Goal: Communication & Community: Answer question/provide support

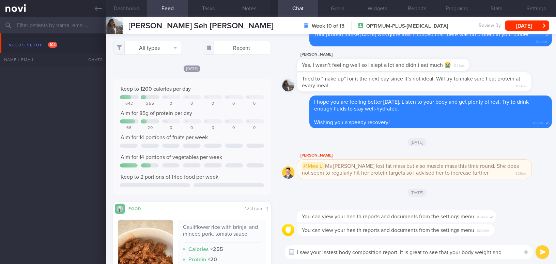
select select "9"
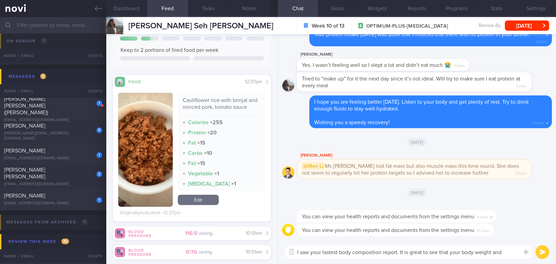
scroll to position [3379, 0]
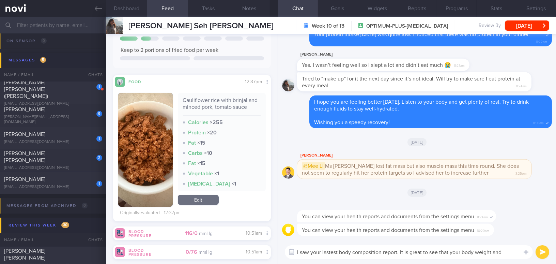
click at [509, 249] on textarea "I saw your lastest body composition report. It is great to see that your body w…" at bounding box center [409, 252] width 248 height 14
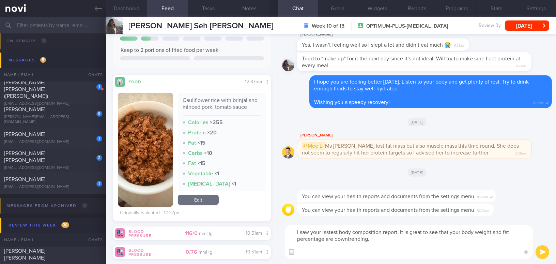
scroll to position [0, 0]
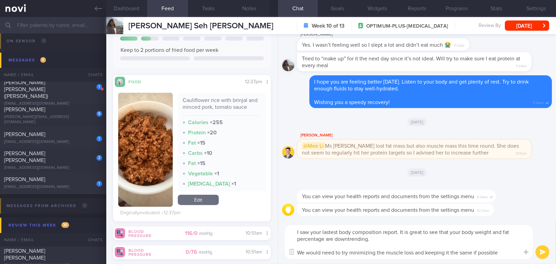
type textarea "I saw your lastest body composition report. It is great to see that your body w…"
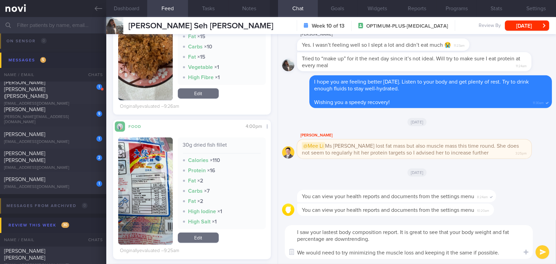
scroll to position [437, 0]
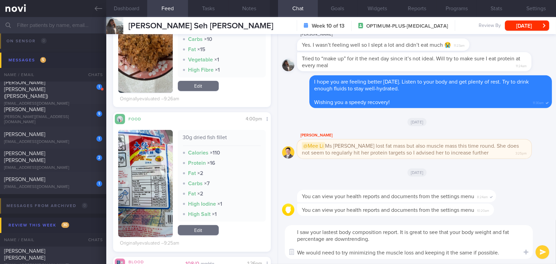
drag, startPoint x: 297, startPoint y: 232, endPoint x: 506, endPoint y: 251, distance: 209.5
click at [506, 251] on textarea "I saw your lastest body composition report. It is great to see that your body w…" at bounding box center [409, 242] width 248 height 34
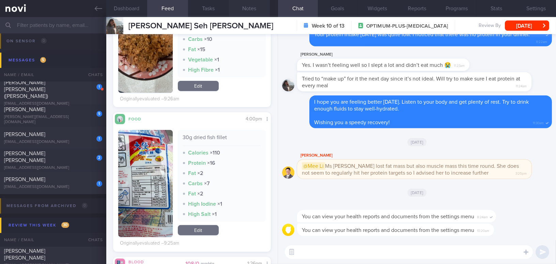
click at [257, 4] on button "Notes" at bounding box center [249, 8] width 41 height 17
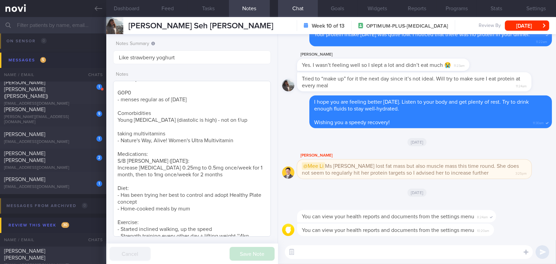
scroll to position [110, 0]
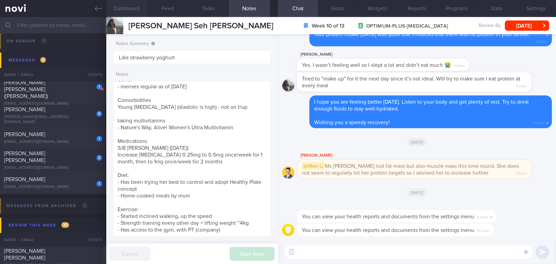
click at [134, 9] on button "Dashboard" at bounding box center [126, 8] width 41 height 17
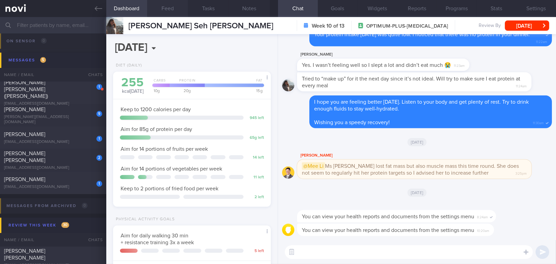
scroll to position [70, 141]
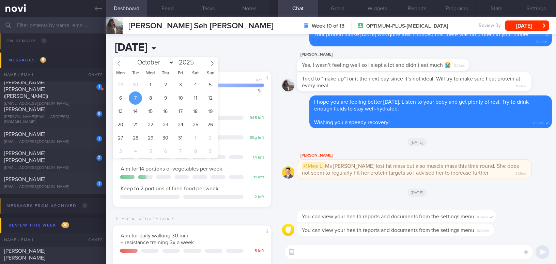
click at [168, 47] on input "[DATE]" at bounding box center [162, 47] width 98 height 17
click at [212, 85] on span "5" at bounding box center [210, 84] width 13 height 13
type input "2025-10-05"
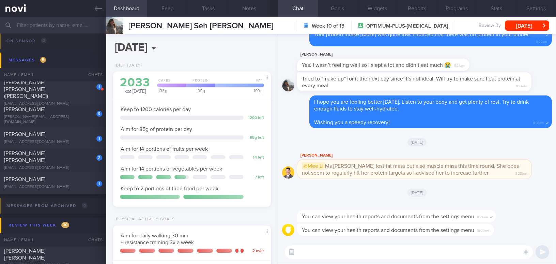
click at [127, 8] on button "Dashboard" at bounding box center [126, 8] width 41 height 17
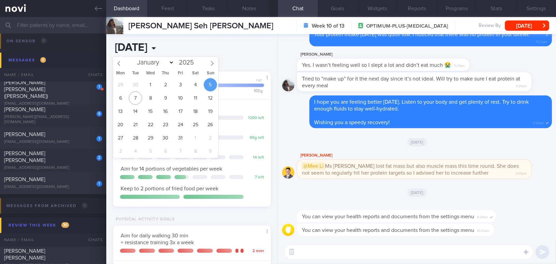
click at [171, 50] on input "2025-10-05" at bounding box center [162, 47] width 98 height 17
click at [205, 43] on input "2025-10-05" at bounding box center [162, 47] width 98 height 17
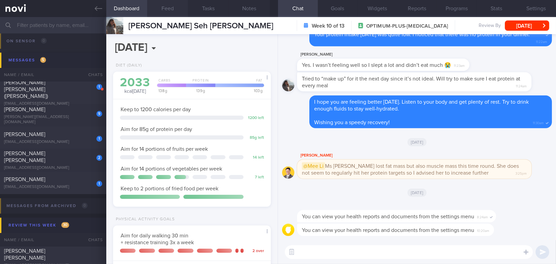
click at [170, 5] on button "Feed" at bounding box center [167, 8] width 41 height 17
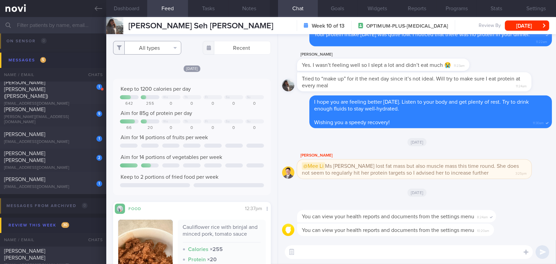
click at [156, 48] on button "All types" at bounding box center [147, 48] width 68 height 14
click at [224, 61] on div "All types Food Activity Glucose Weight Medicine Blood Pressure CGM Install Rece…" at bounding box center [192, 149] width 172 height 230
click at [233, 52] on body "You are offline! Some functionality will be unavailable Patients New Users Coac…" at bounding box center [278, 132] width 556 height 264
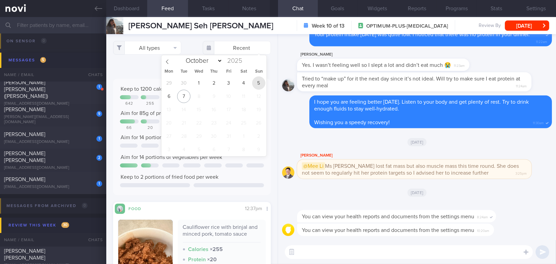
click at [262, 84] on span "5" at bounding box center [258, 82] width 13 height 13
type input "2025-10-05"
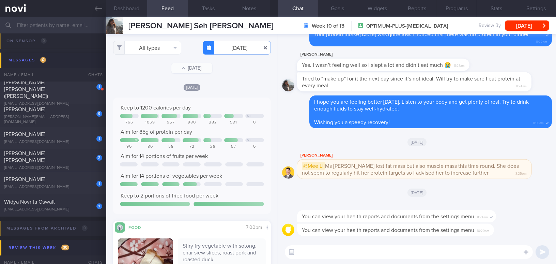
click at [262, 48] on button "button" at bounding box center [265, 48] width 12 height 12
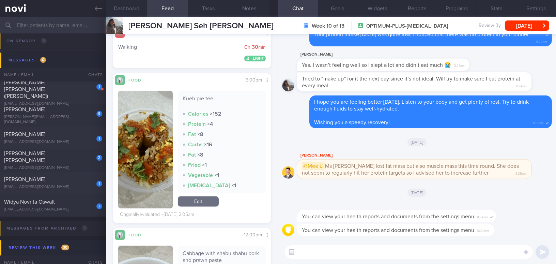
scroll to position [2263, 0]
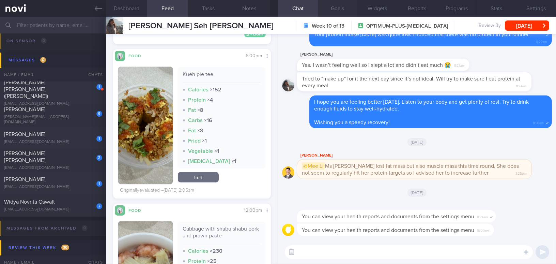
click at [340, 6] on button "Goals" at bounding box center [338, 8] width 40 height 17
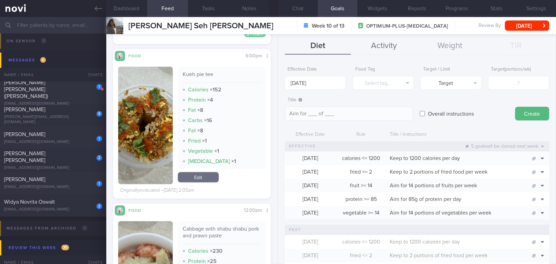
click at [377, 45] on button "Activity" at bounding box center [384, 46] width 66 height 17
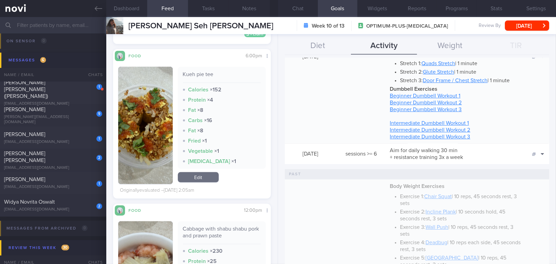
scroll to position [186, 0]
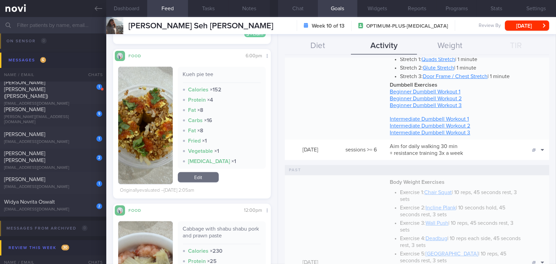
click at [301, 8] on button "Chat" at bounding box center [298, 8] width 40 height 17
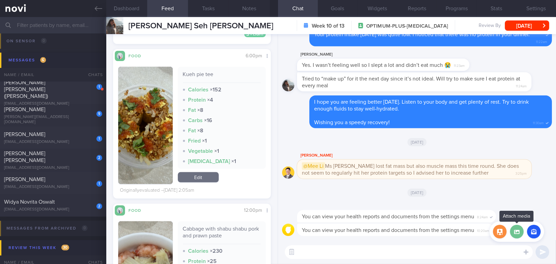
click at [518, 235] on label at bounding box center [517, 232] width 14 height 14
click at [0, 0] on input "file" at bounding box center [0, 0] width 0 height 0
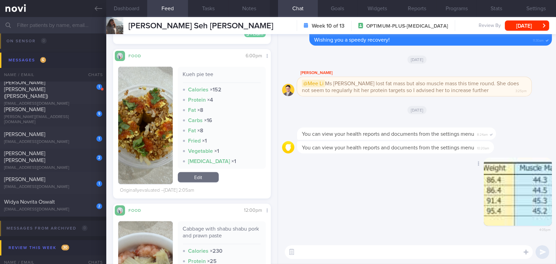
click at [510, 212] on button "button" at bounding box center [518, 192] width 68 height 68
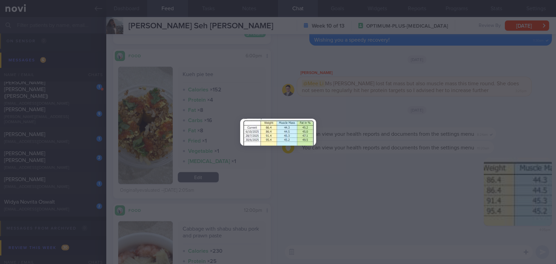
click at [433, 213] on div at bounding box center [278, 132] width 556 height 264
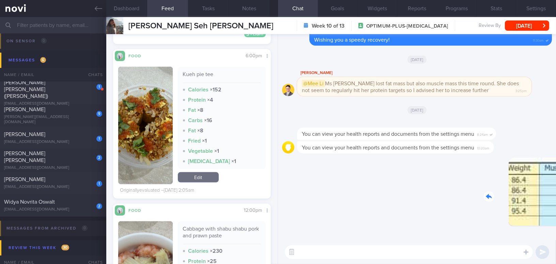
drag, startPoint x: 499, startPoint y: 192, endPoint x: 541, endPoint y: 194, distance: 42.4
click at [541, 194] on div "Delete 4:05pm" at bounding box center [504, 197] width 95 height 79
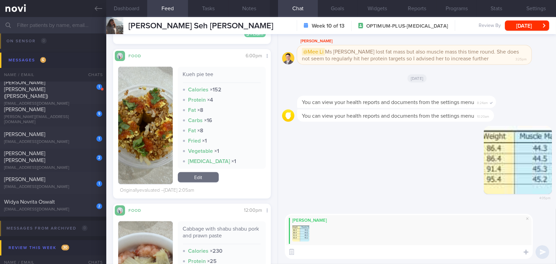
click at [332, 252] on textarea at bounding box center [409, 252] width 248 height 14
paste textarea "I saw your latest body composition report—well done! It’s great to see your bod…"
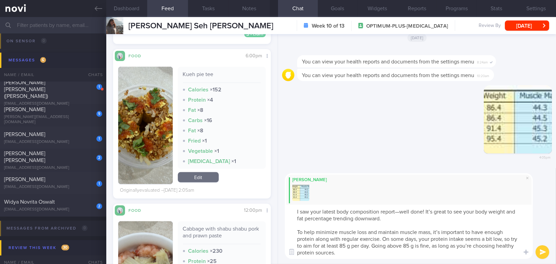
click at [294, 212] on textarea "I saw your latest body composition report—well done! It’s great to see your bod…" at bounding box center [409, 232] width 248 height 54
click at [428, 211] on textarea "Hi Amanda, I saw your latest body composition report—well done! It’s great to s…" at bounding box center [409, 232] width 248 height 54
click at [455, 211] on textarea "Hi Amanda, I saw your latest body composition report. Well done. It is great to…" at bounding box center [409, 232] width 248 height 54
drag, startPoint x: 332, startPoint y: 218, endPoint x: 364, endPoint y: 213, distance: 32.3
click at [361, 219] on textarea "Hi Amanda, I saw your latest body composition report. Well done. It is great to…" at bounding box center [409, 232] width 248 height 54
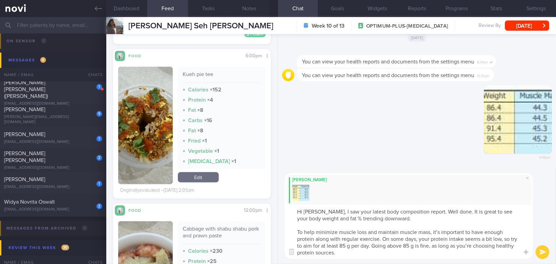
click at [440, 229] on textarea "Hi Amanda, I saw your latest body composition report. Well done. It is great to…" at bounding box center [409, 232] width 248 height 54
click at [348, 245] on textarea "Hi Amanda, I saw your latest body composition report. Well done. It is great to…" at bounding box center [409, 232] width 248 height 54
click at [412, 245] on textarea "Hi Amanda, I saw your latest body composition report. Well done. It is great to…" at bounding box center [409, 232] width 248 height 54
click at [471, 244] on textarea "Hi Amanda, I saw your latest body composition report. Well done. It is great to…" at bounding box center [409, 232] width 248 height 54
type textarea "Hi Amanda, I saw your latest body composition report. Well done. It is great to…"
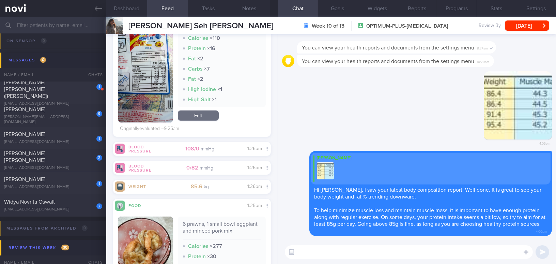
scroll to position [456, 0]
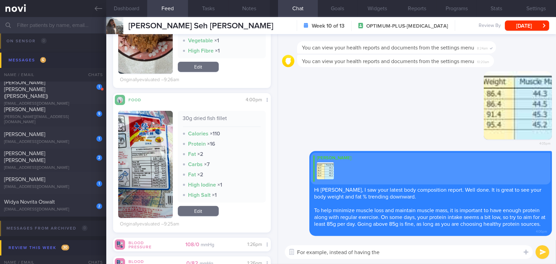
type textarea "For example, instead of having the"
click at [139, 177] on button "button" at bounding box center [145, 164] width 55 height 107
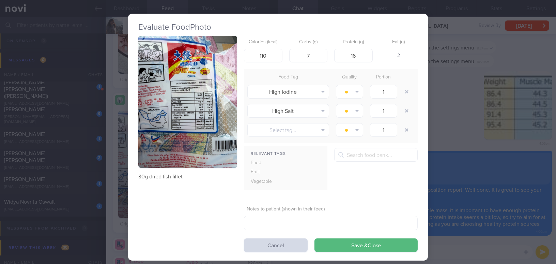
click at [157, 123] on button "button" at bounding box center [187, 102] width 99 height 132
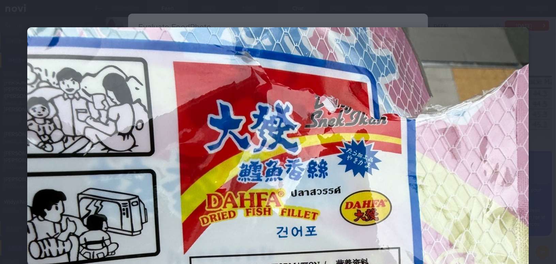
scroll to position [155, 0]
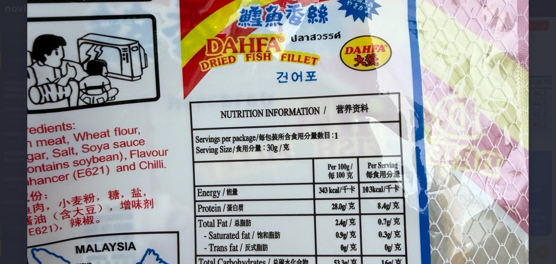
click at [468, 165] on img at bounding box center [278, 206] width 502 height 669
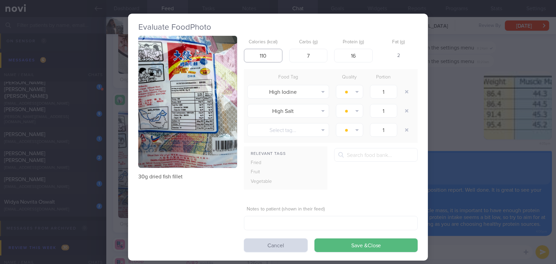
click at [269, 56] on input "110" at bounding box center [263, 56] width 39 height 14
click at [172, 86] on button "button" at bounding box center [187, 102] width 99 height 132
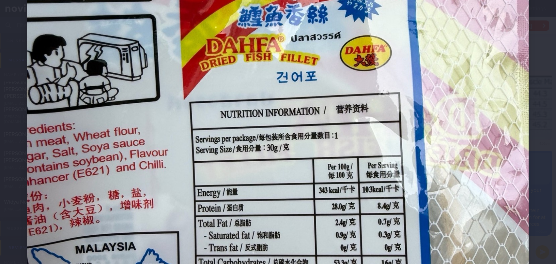
click at [308, 102] on img at bounding box center [278, 206] width 502 height 669
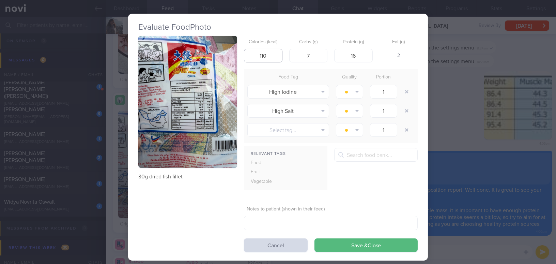
drag, startPoint x: 274, startPoint y: 54, endPoint x: 231, endPoint y: 56, distance: 43.7
click at [231, 56] on div "30g dried fish fillet Calories (kcal) 110 Carbs (g) 7 Protein (g) 16 Fat (g) 2 …" at bounding box center [278, 144] width 280 height 216
type input "103"
click at [196, 124] on button "button" at bounding box center [187, 102] width 99 height 132
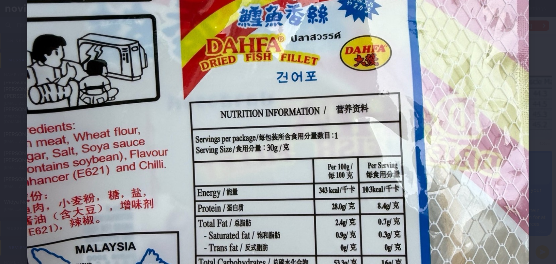
click at [348, 122] on img at bounding box center [278, 206] width 502 height 669
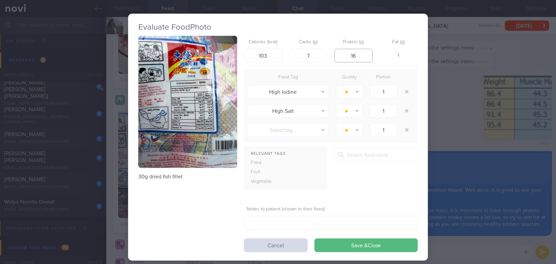
click at [331, 56] on div "Calories (kcal) 103 Carbs (g) 7 Protein (g) 16 Fat (g) 1" at bounding box center [331, 49] width 174 height 27
type input "8.4"
click at [227, 88] on button "button" at bounding box center [187, 102] width 99 height 132
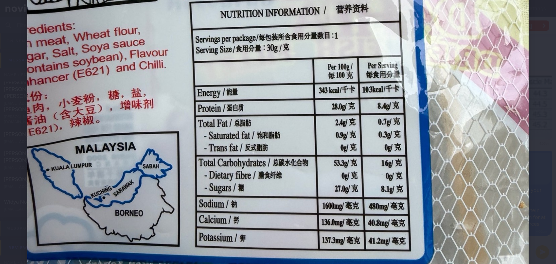
scroll to position [248, 0]
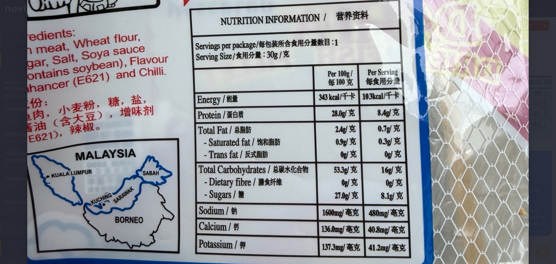
click at [346, 126] on img at bounding box center [278, 113] width 502 height 669
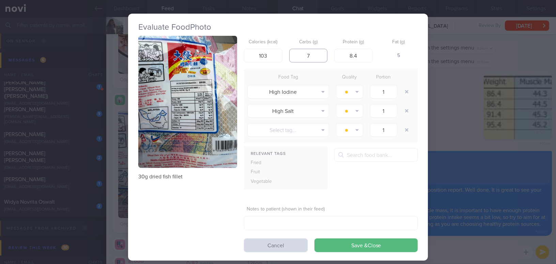
drag, startPoint x: 310, startPoint y: 53, endPoint x: 296, endPoint y: 55, distance: 14.0
click at [296, 55] on input "7" at bounding box center [308, 56] width 39 height 14
type input "16"
click at [197, 125] on button "button" at bounding box center [187, 102] width 99 height 132
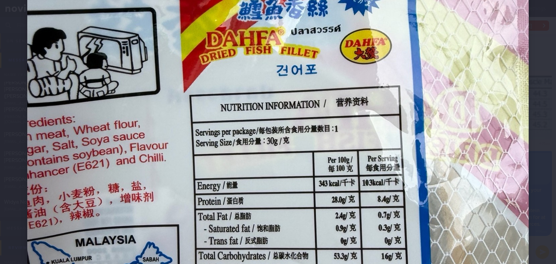
scroll to position [186, 0]
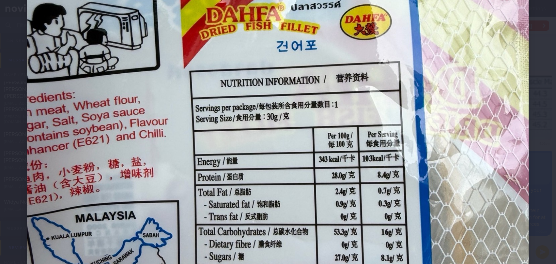
click at [460, 196] on img at bounding box center [278, 175] width 502 height 669
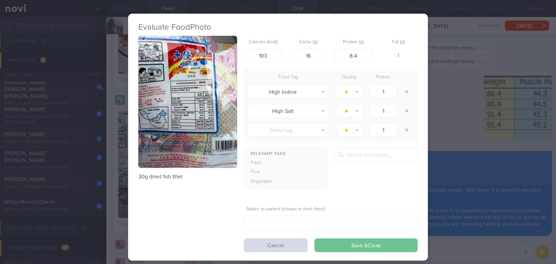
click at [399, 247] on button "Save & Close" at bounding box center [366, 245] width 103 height 14
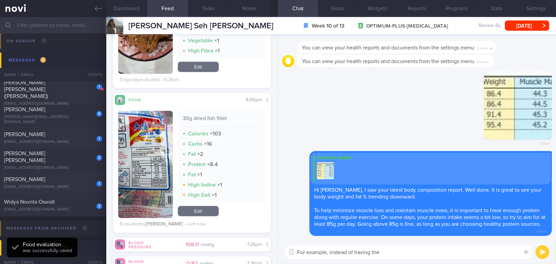
click at [399, 254] on textarea "For example, instead of having the" at bounding box center [409, 252] width 248 height 14
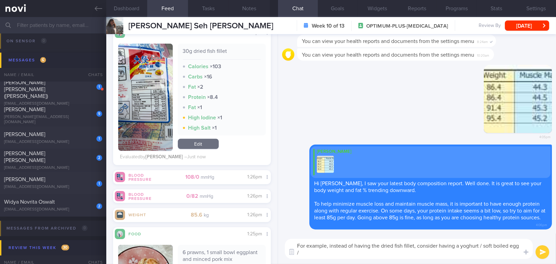
click at [482, 245] on textarea "For example, instead of having the dried fish fillet, consider having a yoghurt…" at bounding box center [409, 249] width 248 height 20
click at [520, 246] on div at bounding box center [526, 251] width 12 height 13
click at [518, 248] on textarea "For example, instead of having the dried fish fillet, consider having a yoghurt…" at bounding box center [409, 249] width 248 height 20
type textarea "For example, instead of having the dried fish fillet, consider having a yoghurt…"
drag, startPoint x: 459, startPoint y: 251, endPoint x: 283, endPoint y: 239, distance: 176.4
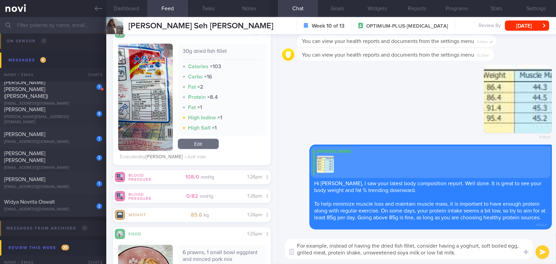
click at [267, 236] on div "Dashboard Feed Tasks Notes Chat Goals Widgets Reports Programs Stats Settings A…" at bounding box center [331, 140] width 450 height 247
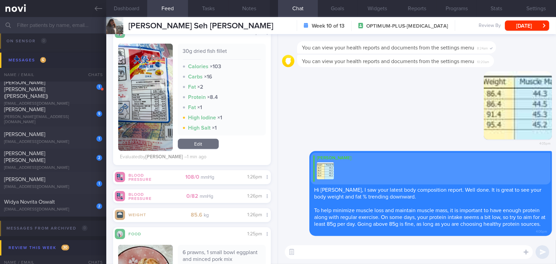
click at [314, 254] on textarea at bounding box center [409, 252] width 248 height 14
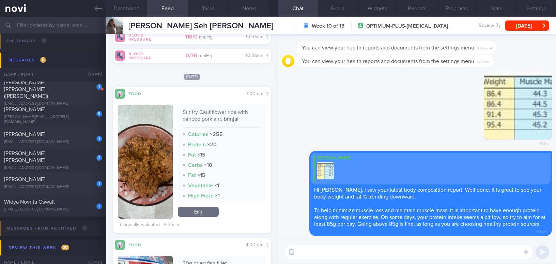
scroll to position [239, 0]
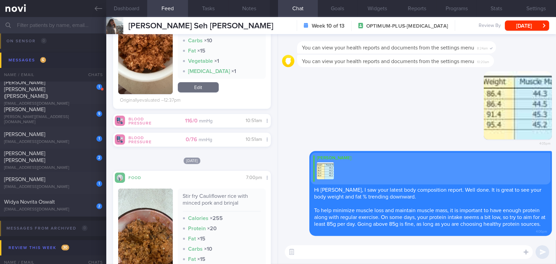
paste textarea "For example, you could swap the dried fish fillet for yogurt, a soft-boiled egg…"
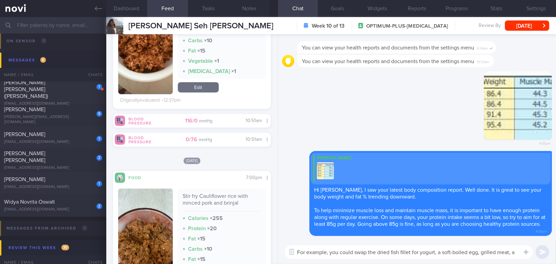
scroll to position [0, 0]
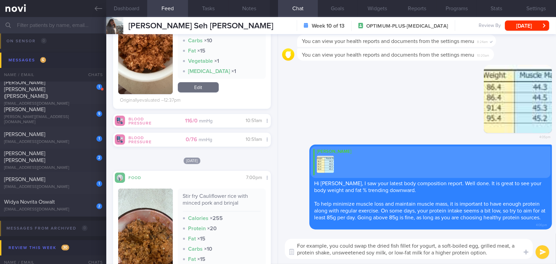
click at [328, 246] on textarea "For example, you could swap the dried fish fillet for yogurt, a soft-boiled egg…" at bounding box center [409, 249] width 248 height 20
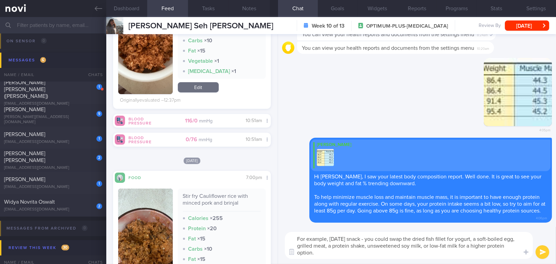
click at [475, 235] on textarea "For example, yesterday's snack - you could swap the dried fish fillet for yogur…" at bounding box center [409, 245] width 248 height 27
click at [422, 245] on textarea "For example, yesterday's snack - you could swap the dried fish fillet for yoghu…" at bounding box center [409, 245] width 248 height 27
click at [340, 253] on textarea "For example, yesterday's snack - you could swap the dried fish fillet for yoghu…" at bounding box center [409, 245] width 248 height 27
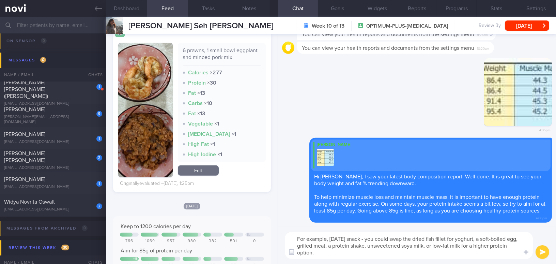
scroll to position [673, 0]
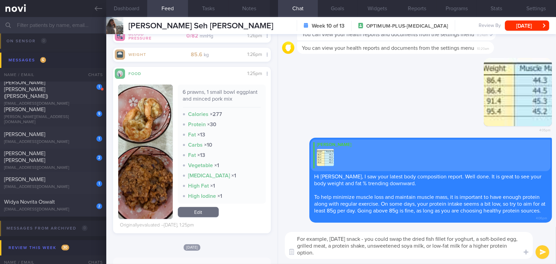
type textarea "For example, yesterday's snack - you could swap the dried fish fillet for yoghu…"
click at [539, 253] on button "submit" at bounding box center [543, 252] width 14 height 14
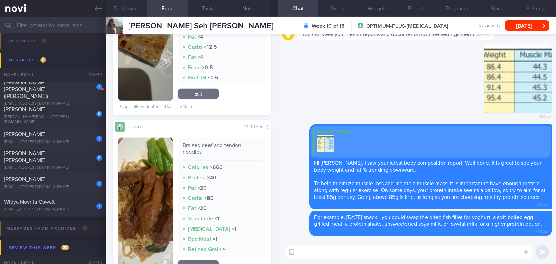
scroll to position [1572, 0]
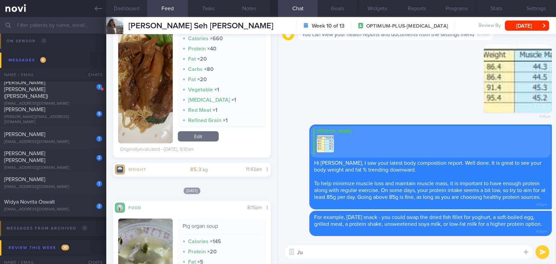
type textarea "J"
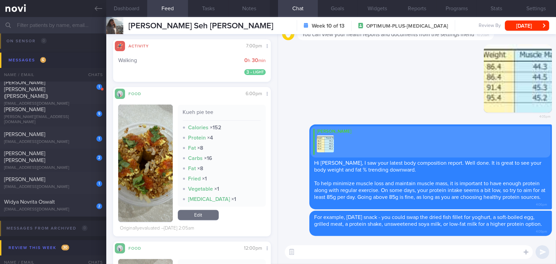
scroll to position [2356, 0]
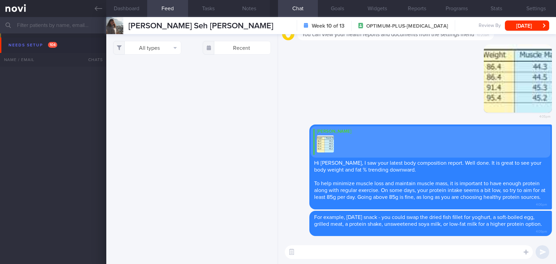
select select "9"
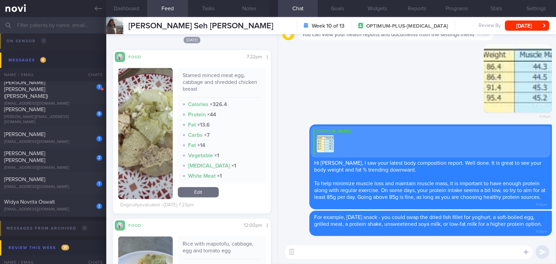
scroll to position [2789, 0]
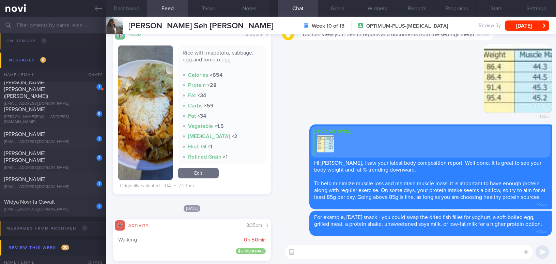
click at [146, 108] on button "button" at bounding box center [145, 112] width 55 height 134
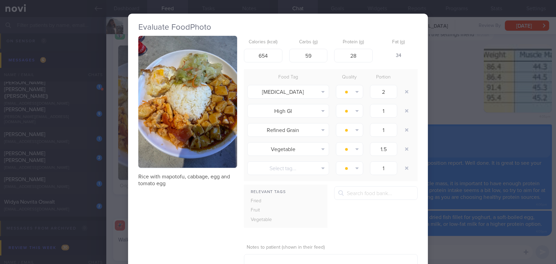
click at [157, 102] on button "button" at bounding box center [187, 102] width 99 height 132
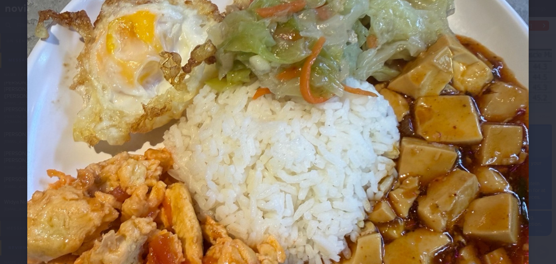
scroll to position [310, 0]
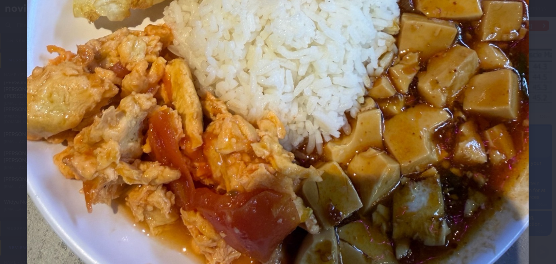
click at [191, 99] on img at bounding box center [278, 51] width 502 height 669
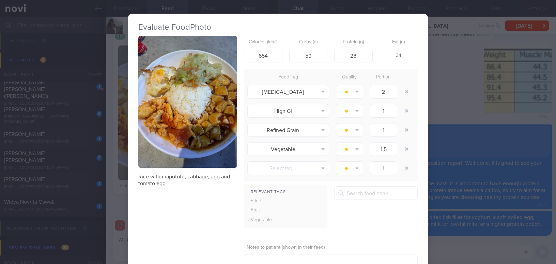
click at [452, 97] on div "Evaluate Food Photo Rice with mapotofu, cabbage, egg and tomato egg Calories (k…" at bounding box center [278, 132] width 556 height 264
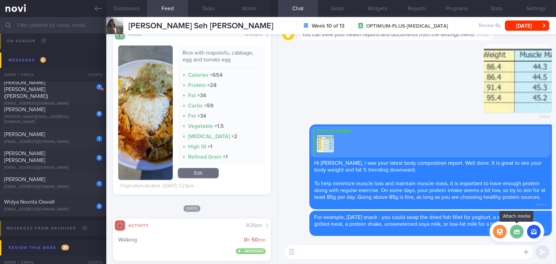
click at [518, 233] on label at bounding box center [517, 232] width 14 height 14
click at [0, 0] on input "file" at bounding box center [0, 0] width 0 height 0
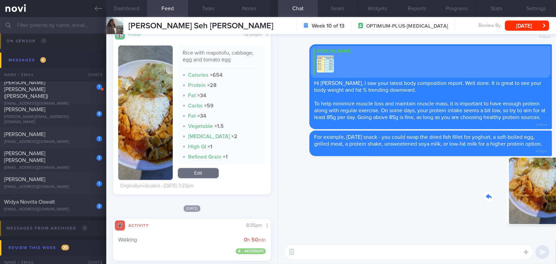
drag, startPoint x: 527, startPoint y: 201, endPoint x: 555, endPoint y: 203, distance: 28.4
click at [555, 203] on div "Delete 4:10pm Delete For example, yesterday's snack - you could swap the dried …" at bounding box center [417, 137] width 278 height 206
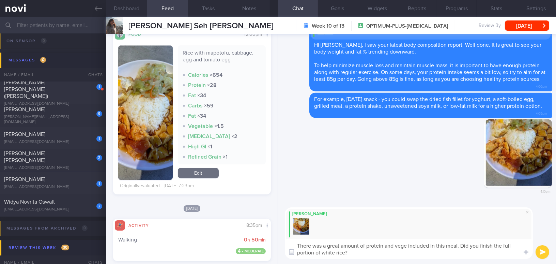
drag, startPoint x: 352, startPoint y: 253, endPoint x: 276, endPoint y: 242, distance: 76.7
click at [276, 242] on div "Dashboard Feed Tasks Notes Chat Goals Widgets Reports Programs Stats Settings A…" at bounding box center [331, 140] width 450 height 247
click at [322, 249] on textarea "There was a great amount of protein and vege included in this meal. Did you fin…" at bounding box center [409, 249] width 248 height 20
drag, startPoint x: 348, startPoint y: 252, endPoint x: 256, endPoint y: 240, distance: 93.5
click at [256, 240] on div "Dashboard Feed Tasks Notes Chat Goals Widgets Reports Programs Stats Settings A…" at bounding box center [331, 140] width 450 height 247
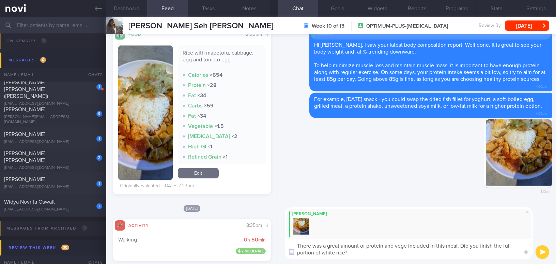
paste textarea "ood amount of protein and vegetables"
type textarea "There was a good amount of protein and vegetables included in this meal. Did yo…"
click at [543, 252] on button "submit" at bounding box center [543, 252] width 14 height 14
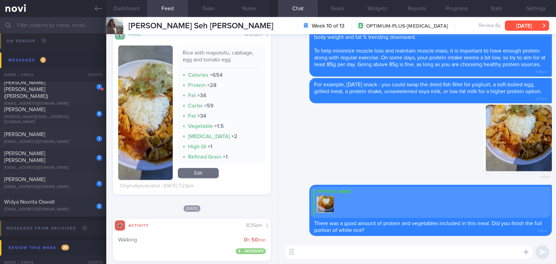
click at [518, 27] on button "[DATE]" at bounding box center [527, 25] width 44 height 10
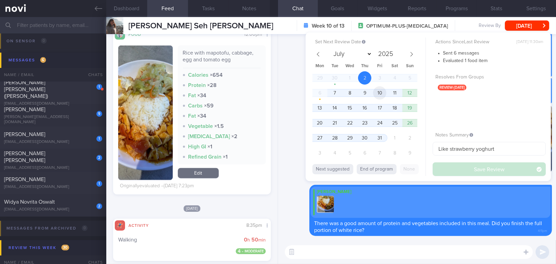
click at [379, 95] on span "10" at bounding box center [379, 92] width 13 height 13
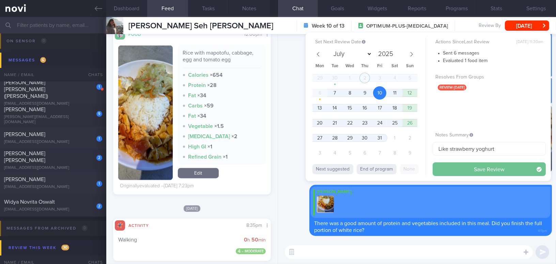
click at [451, 169] on button "Save Review" at bounding box center [489, 169] width 113 height 14
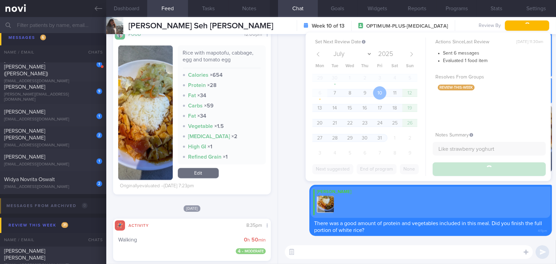
scroll to position [3356, 0]
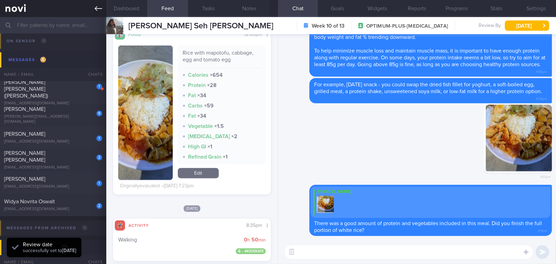
click at [96, 9] on icon at bounding box center [99, 8] width 8 height 5
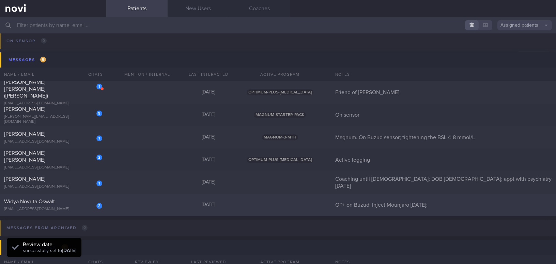
click at [59, 204] on div "Widya Novrita Oswalt" at bounding box center [52, 201] width 96 height 7
select select "9"
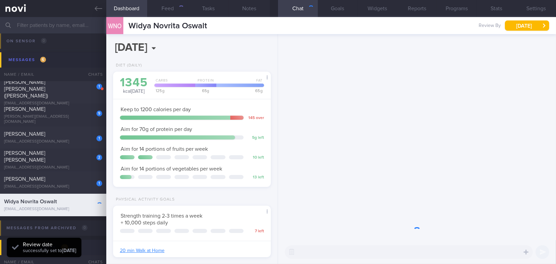
scroll to position [80, 141]
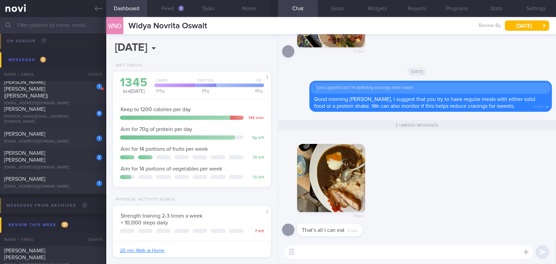
click at [315, 197] on button "button" at bounding box center [331, 178] width 68 height 68
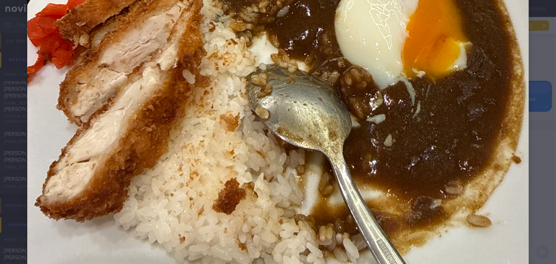
scroll to position [372, 0]
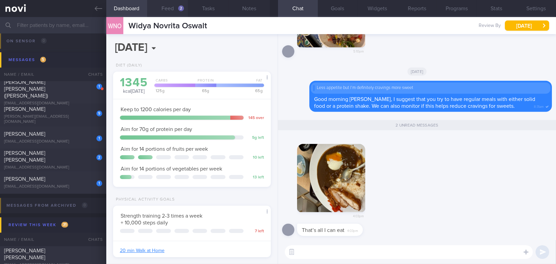
click at [172, 9] on button "Feed 2" at bounding box center [167, 8] width 41 height 17
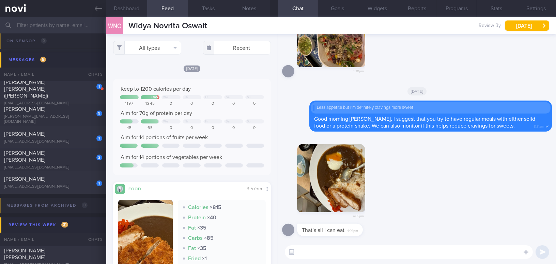
scroll to position [93, 0]
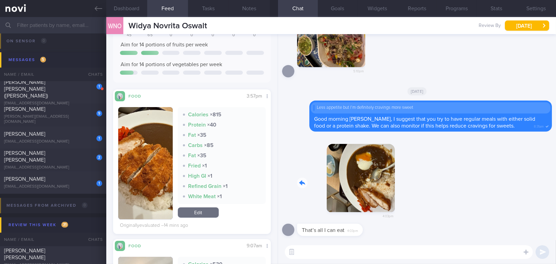
drag, startPoint x: 320, startPoint y: 190, endPoint x: 387, endPoint y: 190, distance: 66.8
click at [387, 190] on div "4:03pm" at bounding box center [417, 180] width 270 height 88
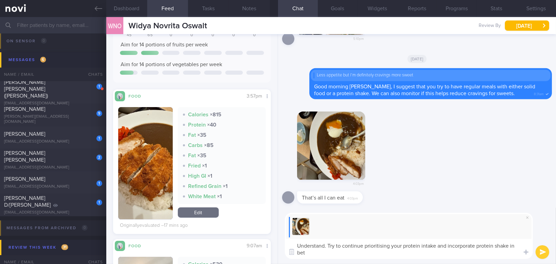
scroll to position [0, 0]
type textarea "Understand. Try to continue prioritising your protein intake and incorporate pr…"
drag, startPoint x: 328, startPoint y: 254, endPoint x: 287, endPoint y: 244, distance: 41.8
click at [287, 244] on textarea "Understand. Try to continue prioritising your protein intake and incorporate pr…" at bounding box center [409, 249] width 248 height 20
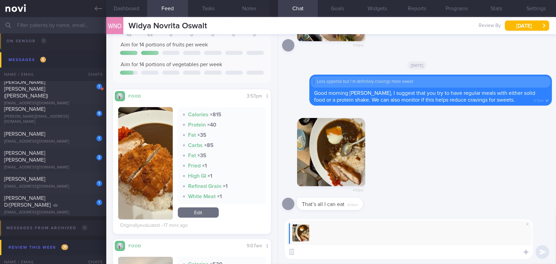
click at [312, 250] on textarea at bounding box center [409, 252] width 248 height 14
paste textarea "Keep focusing on your protein intake, and you can include a protein shake betwe…"
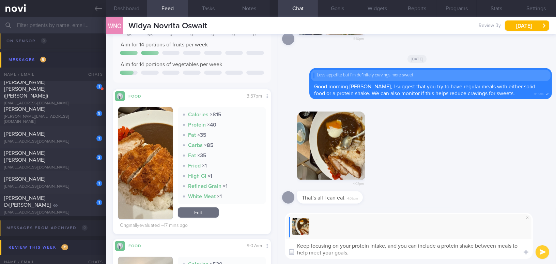
click at [295, 243] on textarea "Keep focusing on your protein intake, and you can include a protein shake betwe…" at bounding box center [409, 249] width 248 height 20
click at [375, 251] on textarea "Hi Widya, keep focusing on your protein intake, and you can include a protein s…" at bounding box center [409, 249] width 248 height 20
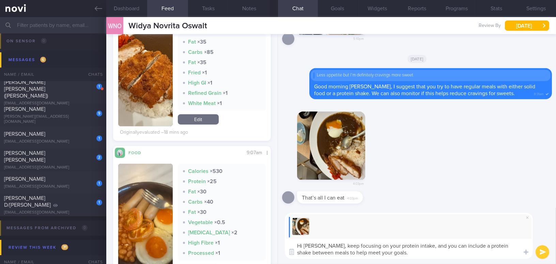
scroll to position [155, 0]
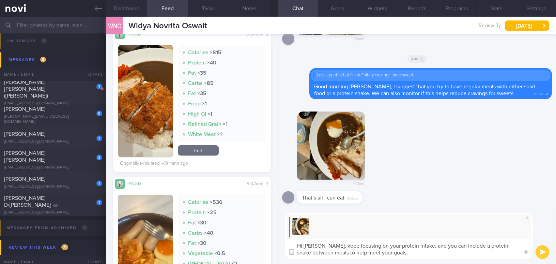
type textarea "Hi Widya, keep focusing on your protein intake, and you can include a protein s…"
click at [545, 250] on button "submit" at bounding box center [543, 252] width 14 height 14
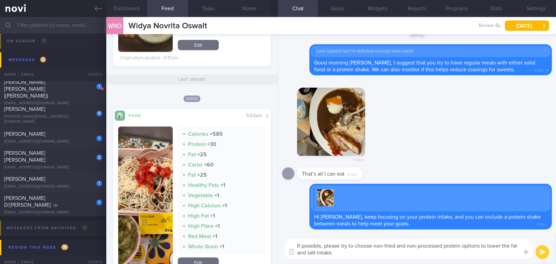
scroll to position [434, 0]
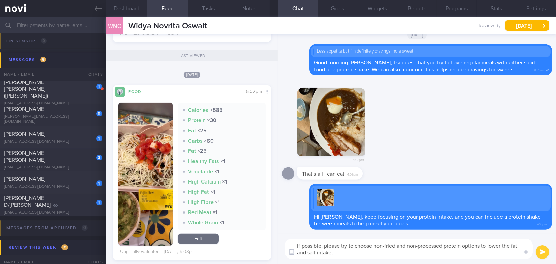
drag, startPoint x: 337, startPoint y: 255, endPoint x: 291, endPoint y: 242, distance: 47.8
click at [291, 242] on textarea "If possible, please try to choose non-fried and non-processed protein options t…" at bounding box center [409, 249] width 248 height 20
click at [344, 253] on textarea "If possible, please try to choose non-fried and non-processed protein options t…" at bounding box center [409, 249] width 248 height 20
drag, startPoint x: 342, startPoint y: 253, endPoint x: 268, endPoint y: 235, distance: 76.7
click at [268, 235] on div "Dashboard Feed 2 Tasks Notes Chat Goals Widgets Reports Programs Stats Settings…" at bounding box center [331, 140] width 450 height 247
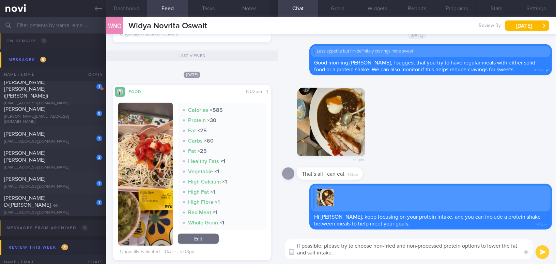
paste textarea "try to choose non-fried and minimally processed protein options to reduce fat a…"
type textarea "If possible, try to choose non-fried and minimally processed protein options to…"
click at [541, 254] on button "submit" at bounding box center [543, 252] width 14 height 14
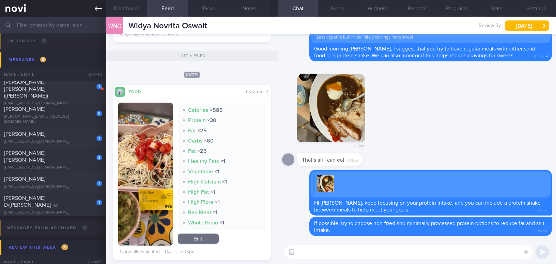
click at [95, 10] on icon at bounding box center [99, 9] width 8 height 8
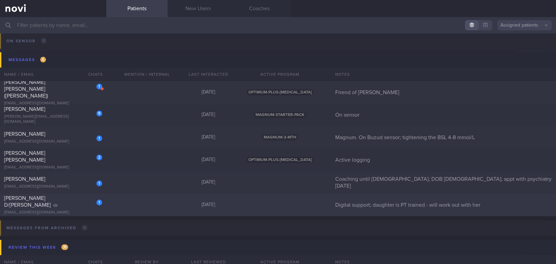
click at [48, 198] on span "Syed Rashidah D/O S M A Kadir" at bounding box center [27, 201] width 47 height 12
select select "9"
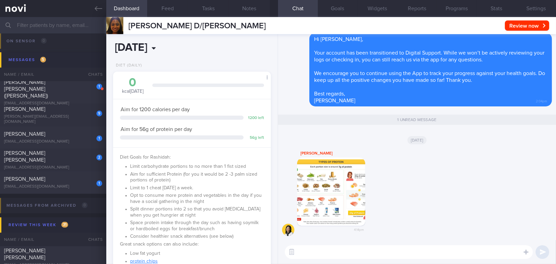
scroll to position [80, 141]
click at [100, 8] on icon at bounding box center [99, 8] width 8 height 5
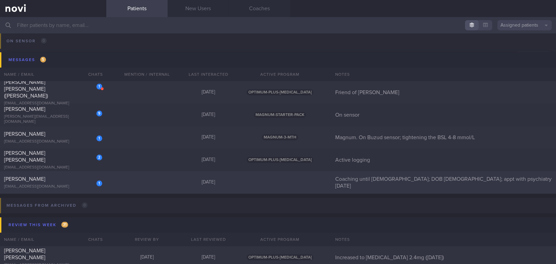
click at [63, 177] on div "[PERSON_NAME]" at bounding box center [52, 179] width 96 height 7
select select "9"
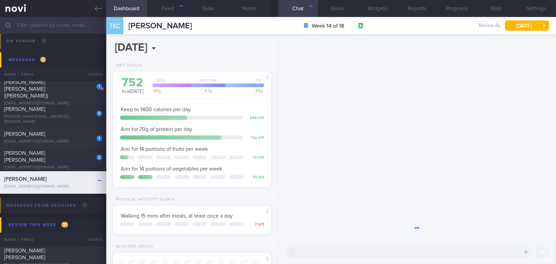
scroll to position [80, 141]
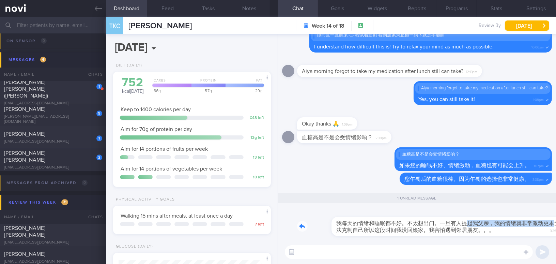
drag, startPoint x: 435, startPoint y: 218, endPoint x: 525, endPoint y: 221, distance: 90.4
click at [525, 221] on div "我每天的情绪和睡眠都不好。不太想出门。一旦有人提起我父亲，我的情绪就非常激动更本无法克制自己所以这段时间我没回娘家。我害怕遇到邻居朋友。。。 3:26pm" at bounding box center [424, 222] width 255 height 27
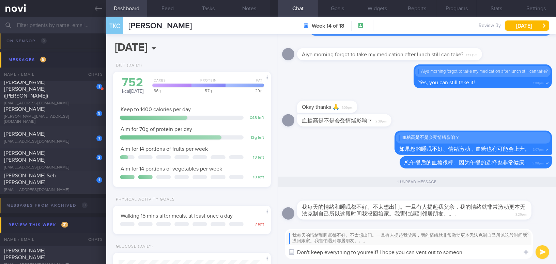
type textarea "Don't keep everything to yourself! I hope you can vent out to someone"
drag, startPoint x: 474, startPoint y: 251, endPoint x: 287, endPoint y: 255, distance: 186.2
click at [287, 255] on div "Chat Templates Admin CGM Weight Nutrition Physical Activity Infographics Articl…" at bounding box center [417, 244] width 278 height 41
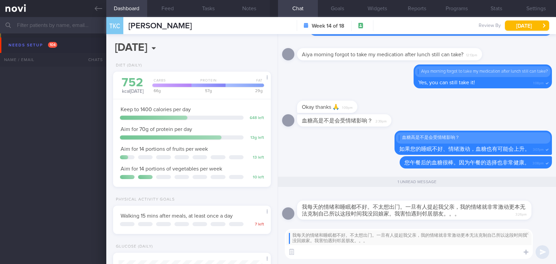
select select "9"
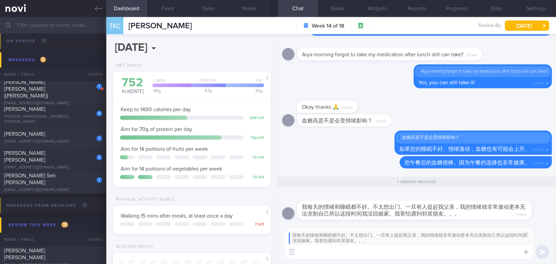
paste textarea "Don’t keep everything to yourself—I hope you can share and vent to someone. Try…"
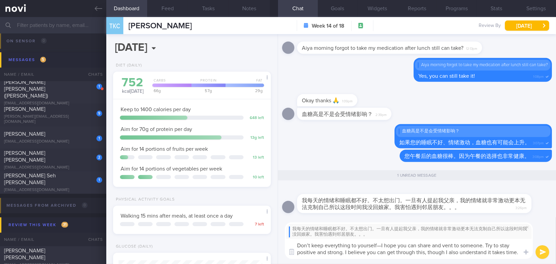
scroll to position [0, 0]
click at [381, 245] on textarea "Don’t keep everything to yourself—I hope you can share and vent to someone. Try…" at bounding box center [409, 249] width 248 height 20
click at [348, 254] on textarea "Don’t keep everything to yourself. I hope you can share and vent to someone. Tr…" at bounding box center [409, 249] width 248 height 20
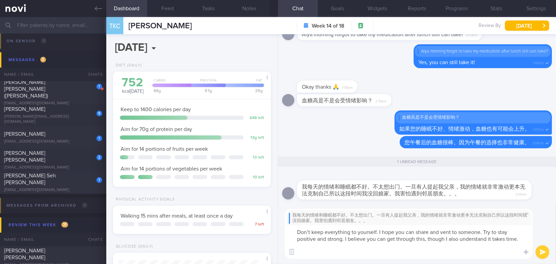
scroll to position [0, 0]
type textarea "Don’t keep everything to yourself. I hope you can share and vent to someone. Tr…"
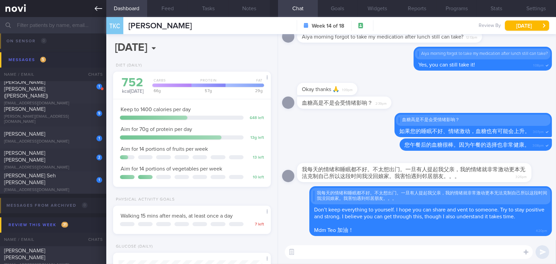
click at [92, 11] on link at bounding box center [53, 8] width 106 height 17
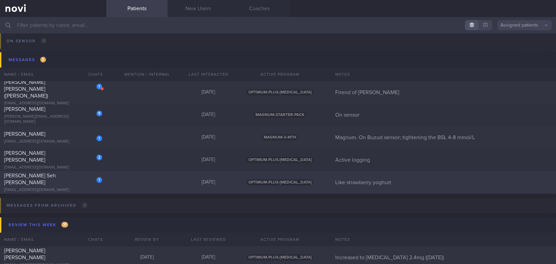
click at [64, 188] on div "[EMAIL_ADDRESS][DOMAIN_NAME]" at bounding box center [53, 190] width 98 height 5
select select "9"
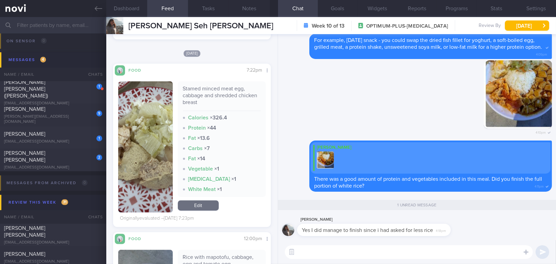
scroll to position [2573, 0]
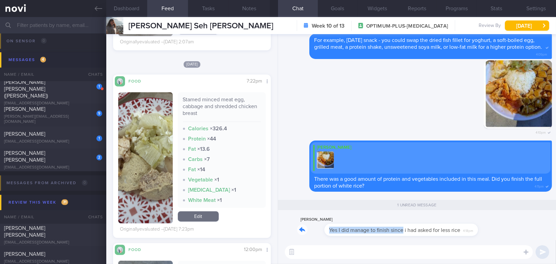
drag, startPoint x: 376, startPoint y: 225, endPoint x: 431, endPoint y: 223, distance: 54.9
click at [431, 223] on div "Amanda Seh Yes I did manage to finish since i had asked for less rice 4:18pm" at bounding box center [384, 225] width 174 height 20
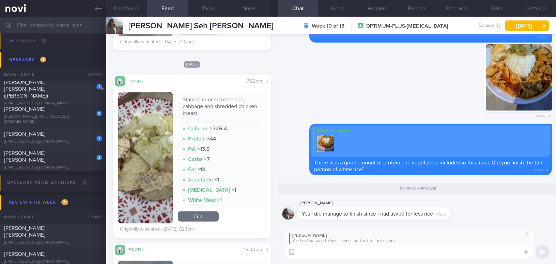
type textarea "I"
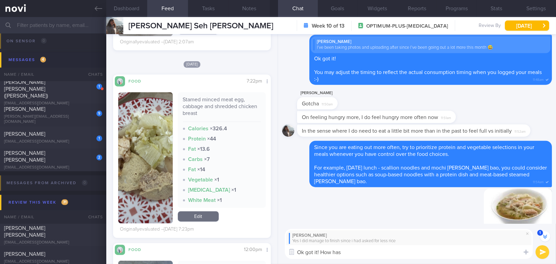
scroll to position [-2023, 0]
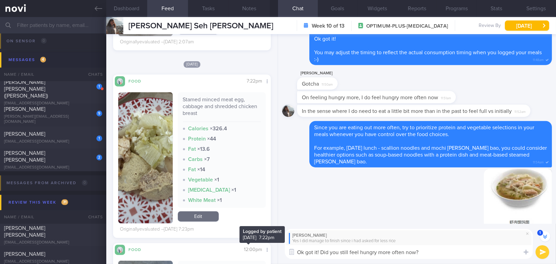
drag, startPoint x: 423, startPoint y: 252, endPoint x: 245, endPoint y: 251, distance: 178.7
click at [245, 251] on div "Dashboard Feed Tasks Notes Chat 1 Goals Widgets Reports Programs Stats Settings…" at bounding box center [331, 140] width 450 height 247
click at [404, 263] on div "Amanda Seh Yes I did manage to finish since i had asked for less rice Ok got it…" at bounding box center [417, 244] width 278 height 41
drag, startPoint x: 424, startPoint y: 252, endPoint x: 277, endPoint y: 253, distance: 147.0
click at [277, 253] on div "Dashboard Feed Tasks Notes Chat 1 Goals Widgets Reports Programs Stats Settings…" at bounding box center [331, 140] width 450 height 247
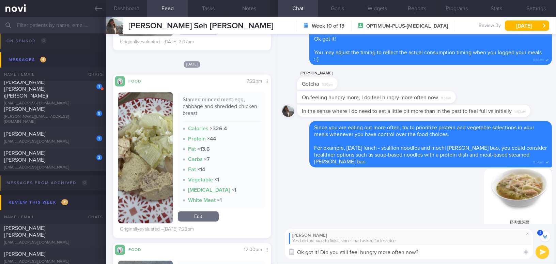
click at [410, 250] on textarea "Ok got it! Did you still feel hungry more often now?" at bounding box center [409, 252] width 248 height 14
drag, startPoint x: 424, startPoint y: 252, endPoint x: 241, endPoint y: 259, distance: 182.9
click at [241, 259] on div "Dashboard Feed Tasks Notes Chat 1 Goals Widgets Reports Programs Stats Settings…" at bounding box center [331, 140] width 450 height 247
paste textarea "ay, got it! Are you still feeling"
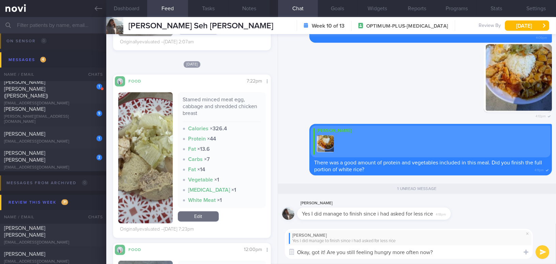
scroll to position [0, 0]
drag, startPoint x: 327, startPoint y: 252, endPoint x: 437, endPoint y: 251, distance: 109.8
click at [437, 251] on textarea "Okay, got it! Are you still feeling hungry more often now?" at bounding box center [409, 252] width 248 height 14
type textarea "Okay, got it! 👍"
click at [540, 253] on button "submit" at bounding box center [543, 252] width 14 height 14
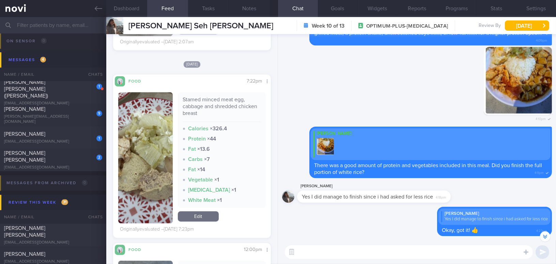
scroll to position [-17, 0]
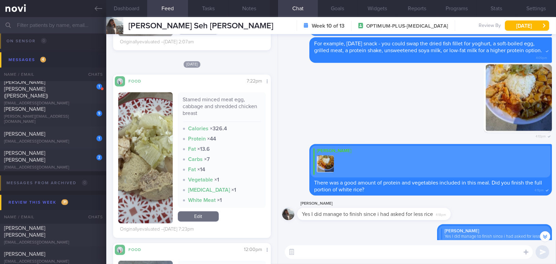
click at [500, 249] on textarea at bounding box center [409, 252] width 248 height 14
paste textarea "Are you still feeling hungry more often now?"
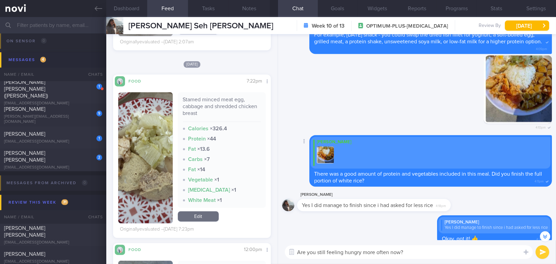
scroll to position [0, 0]
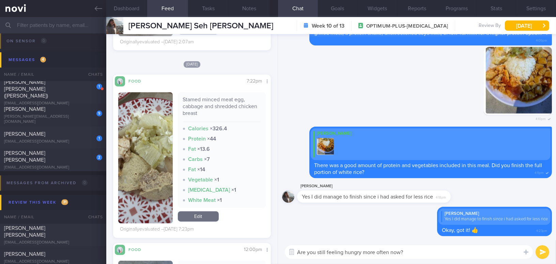
drag, startPoint x: 416, startPoint y: 251, endPoint x: 253, endPoint y: 263, distance: 163.8
click at [253, 263] on div "Dashboard Feed Tasks Notes Chat Goals Widgets Reports Programs Stats Settings A…" at bounding box center [331, 140] width 450 height 247
paste textarea "Would you still be"
drag, startPoint x: 405, startPoint y: 251, endPoint x: 431, endPoint y: 251, distance: 25.9
click at [431, 251] on textarea "Would you still be feeling hungry more often now?" at bounding box center [409, 252] width 248 height 14
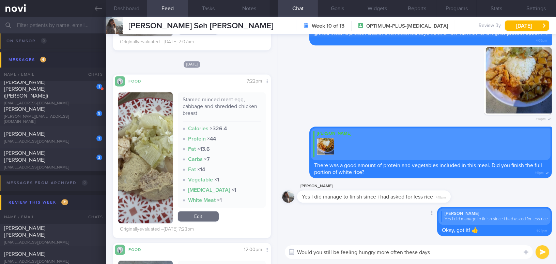
type textarea "Would you still be feeling hungry more often these days?"
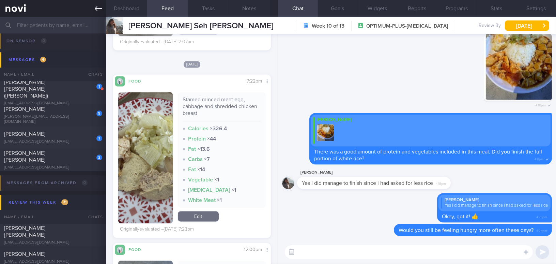
click at [99, 5] on icon at bounding box center [99, 9] width 8 height 8
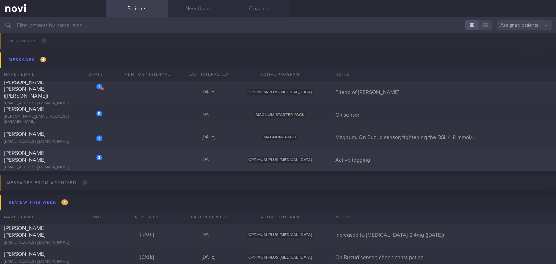
drag, startPoint x: 80, startPoint y: 162, endPoint x: 80, endPoint y: 152, distance: 10.2
click at [80, 165] on div "shkueela@gmail.com" at bounding box center [53, 167] width 98 height 5
select select "9"
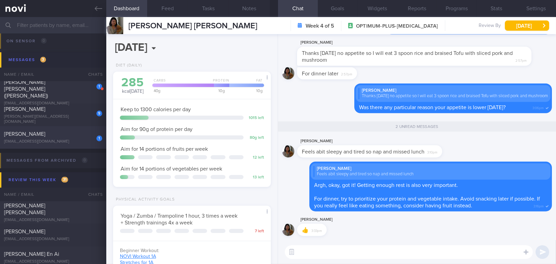
click at [79, 138] on div "1 Huang Chih-Yi duagihuang@gmail.com" at bounding box center [53, 138] width 106 height 14
type input "Magnum. On Buzud sensor; tightening the BSL 4-8 mmol/L"
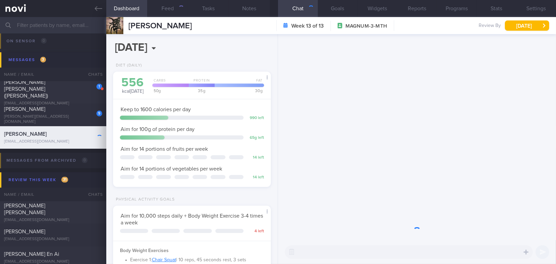
scroll to position [72, 144]
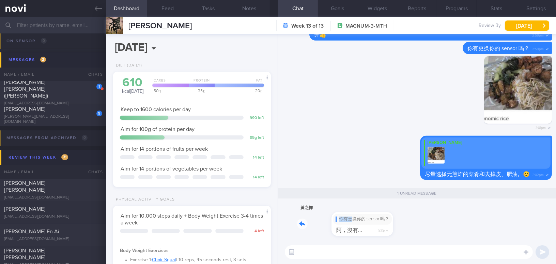
drag, startPoint x: 319, startPoint y: 214, endPoint x: 410, endPoint y: 215, distance: 90.7
click at [410, 215] on div "黃之懌 你有更换你的 sensor 吗？ 阿，沒有... 3:33pm" at bounding box center [417, 222] width 270 height 36
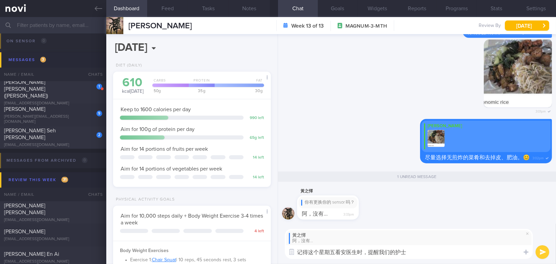
type textarea "记得这个星期五看安医生时，提醒我们的护士。"
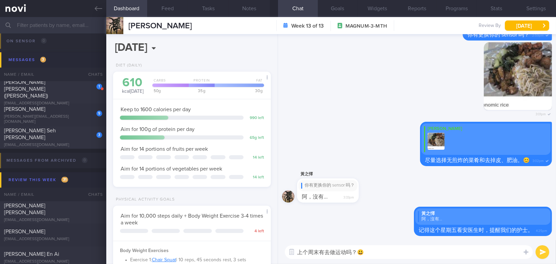
type textarea "上个周末有去做运动吗？😃"
click at [541, 250] on button "submit" at bounding box center [543, 252] width 14 height 14
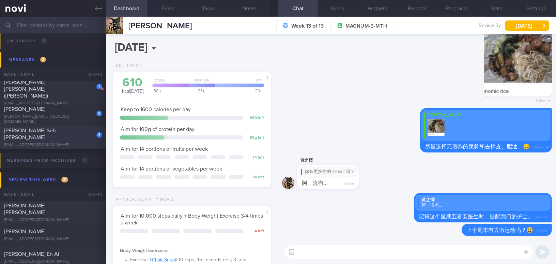
click at [51, 133] on span "[PERSON_NAME] Seh [PERSON_NAME]" at bounding box center [30, 134] width 52 height 12
type input "Like strawberry yoghurt"
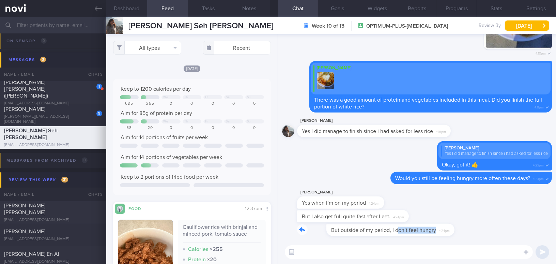
drag, startPoint x: 368, startPoint y: 227, endPoint x: 433, endPoint y: 229, distance: 64.5
click at [433, 229] on div "But outside of my period, I don’t feel hungry 4:24pm" at bounding box center [371, 230] width 149 height 12
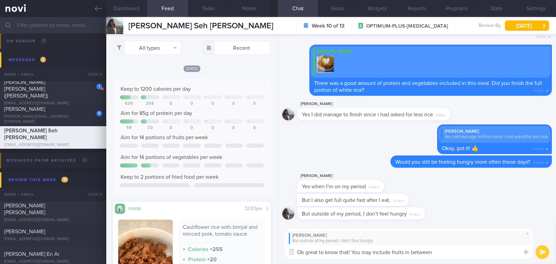
click at [304, 252] on textarea "Ok great to know that! You may include fruits in between" at bounding box center [409, 252] width 248 height 14
click at [443, 253] on textarea "Ok, great to know that! You may include fruits in between" at bounding box center [409, 252] width 248 height 14
click at [405, 252] on textarea "Ok, great to know that! You may include fruits in between" at bounding box center [409, 252] width 248 height 14
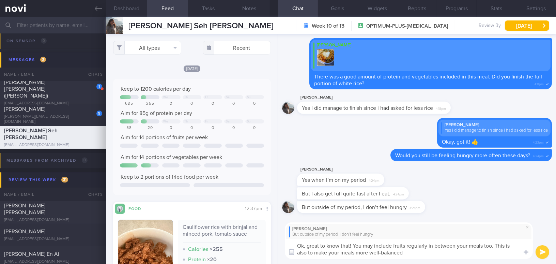
type textarea "Ok, great to know that! You may include fruits regularly in between your meals …"
drag, startPoint x: 407, startPoint y: 252, endPoint x: 295, endPoint y: 242, distance: 112.3
click at [295, 242] on textarea "Ok, great to know that! You may include fruits regularly in between your meals …" at bounding box center [409, 249] width 248 height 20
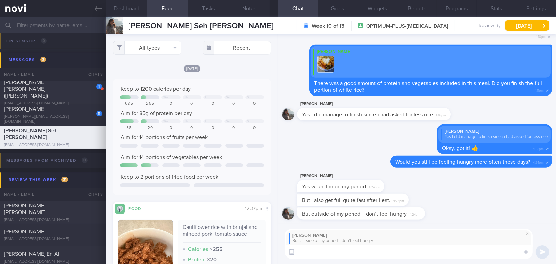
paste textarea "Okay, great to know that! You may also include fruits regularly between your me…"
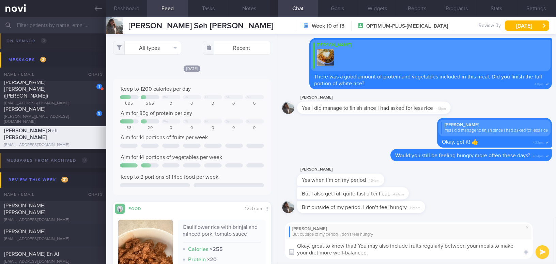
click at [413, 255] on textarea "Okay, great to know that! You may also include fruits regularly between your me…" at bounding box center [409, 249] width 248 height 20
type textarea "Okay, great to know that! You may also include fruits regularly between your me…"
click at [541, 253] on button "submit" at bounding box center [543, 252] width 14 height 14
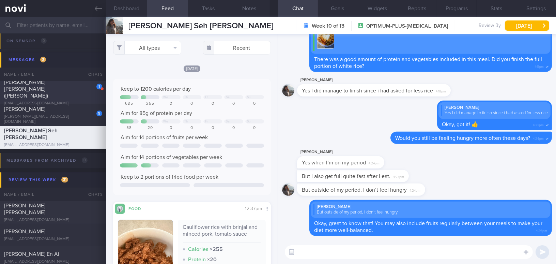
click at [69, 101] on div "[EMAIL_ADDRESS][DOMAIN_NAME]" at bounding box center [53, 103] width 98 height 5
type input "Friend of [PERSON_NAME]"
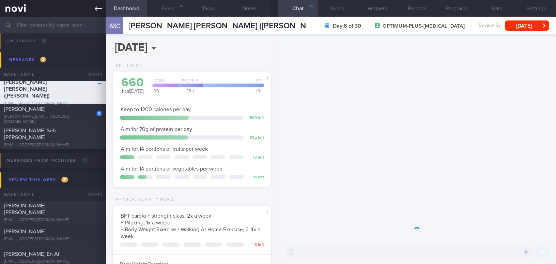
scroll to position [80, 141]
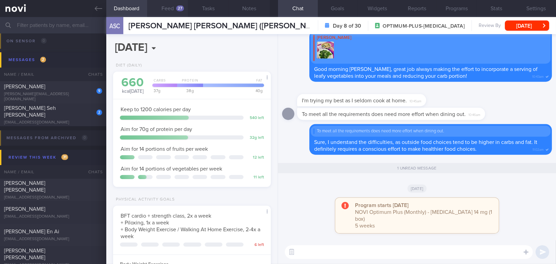
click at [170, 10] on button "Feed 27" at bounding box center [167, 8] width 41 height 17
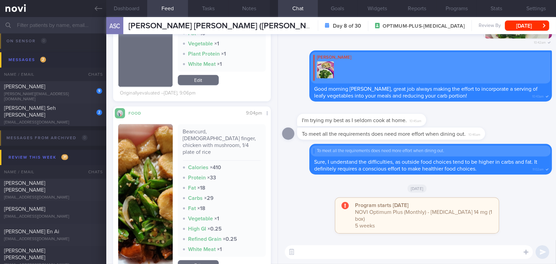
scroll to position [837, 0]
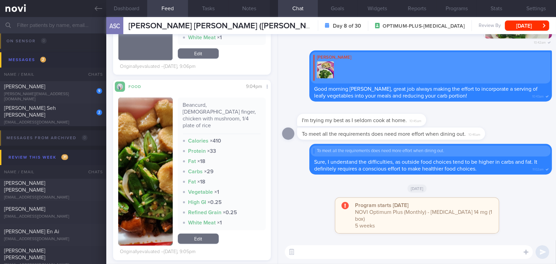
click at [153, 159] on button "button" at bounding box center [145, 172] width 55 height 148
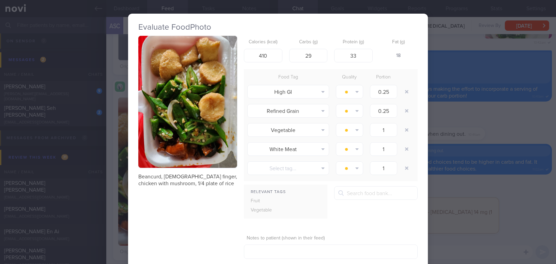
click at [169, 113] on button "button" at bounding box center [187, 102] width 99 height 132
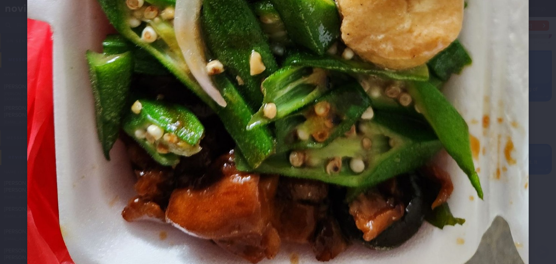
scroll to position [453, 0]
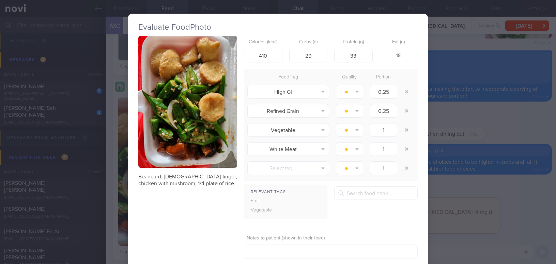
click at [470, 118] on div "Evaluate Food Photo Beancurd, lady finger, chicken with mushroom, 1/4 plate of …" at bounding box center [278, 132] width 556 height 264
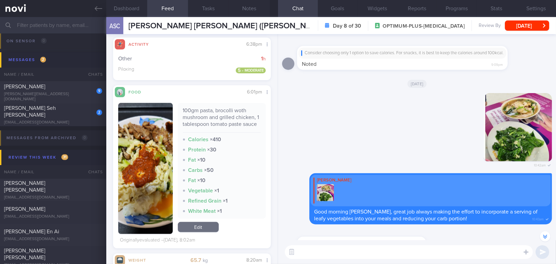
scroll to position [1736, 0]
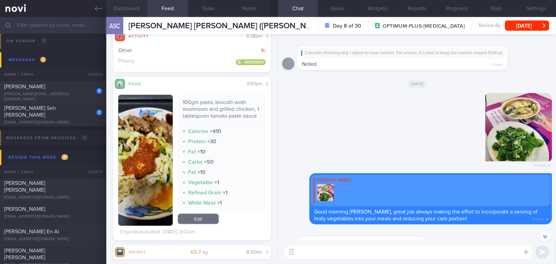
click at [125, 3] on button "Dashboard" at bounding box center [126, 8] width 41 height 17
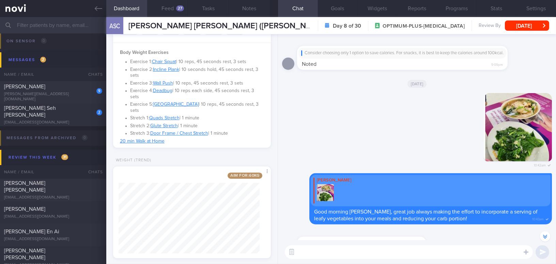
scroll to position [217, 0]
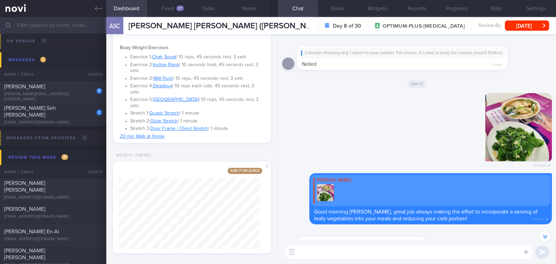
click at [312, 249] on textarea at bounding box center [409, 252] width 248 height 14
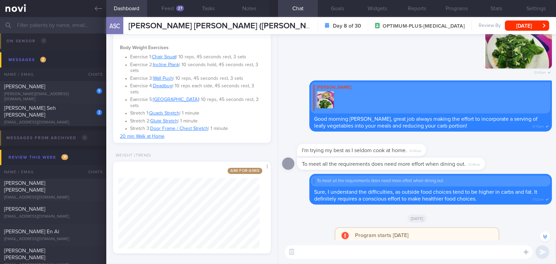
scroll to position [0, 0]
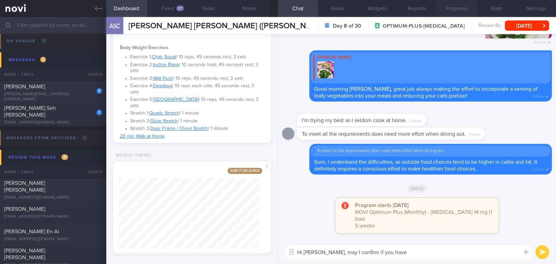
type textarea "Hi Joyce, may I confirm if you have"
click at [461, 6] on button "Programs" at bounding box center [457, 8] width 40 height 17
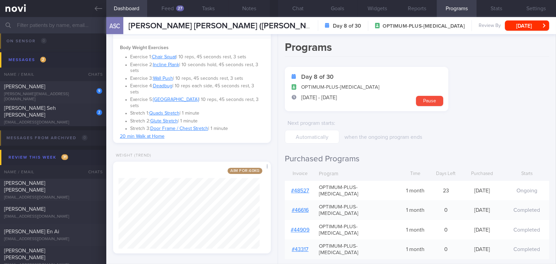
click at [299, 188] on link "# 48527" at bounding box center [301, 190] width 18 height 5
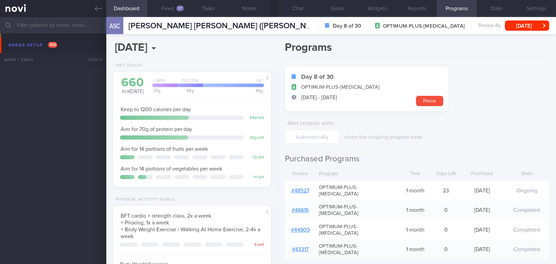
select select "9"
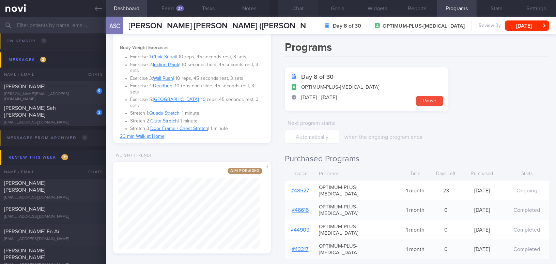
click at [296, 13] on button "Chat" at bounding box center [298, 8] width 40 height 17
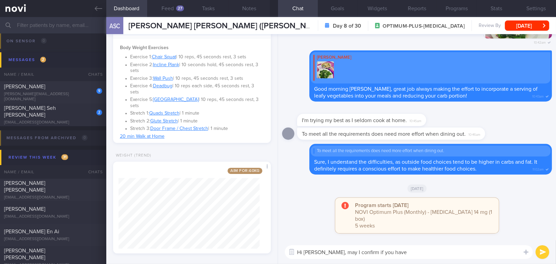
click at [406, 251] on textarea "Hi [PERSON_NAME], may I confirm if you have" at bounding box center [409, 252] width 248 height 14
click at [391, 251] on textarea "Hi [PERSON_NAME], may I check if you have move up to [MEDICAL_DATA] 14mg?" at bounding box center [409, 252] width 248 height 14
click at [464, 251] on textarea "Hi [PERSON_NAME], may I check if you have moved up to [MEDICAL_DATA] 14mg?" at bounding box center [409, 252] width 248 height 14
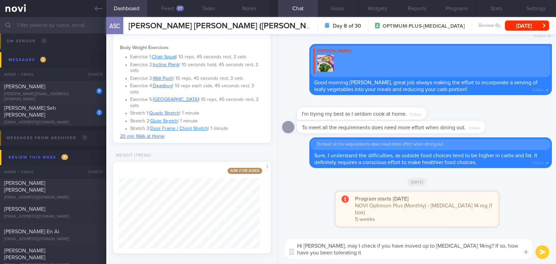
type textarea "Hi [PERSON_NAME], may I check if you have moved up to [MEDICAL_DATA] 14mg? If s…"
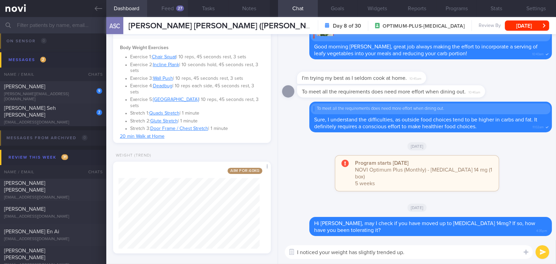
type textarea "I noticed your weight has slightly trended up."
click at [168, 7] on button "Feed 27" at bounding box center [167, 8] width 41 height 17
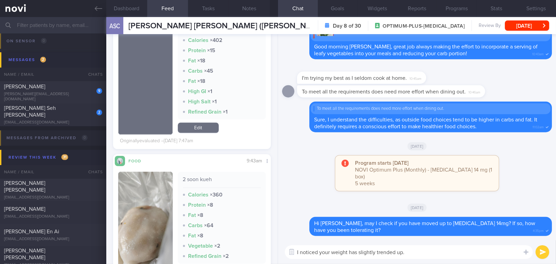
scroll to position [2511, 0]
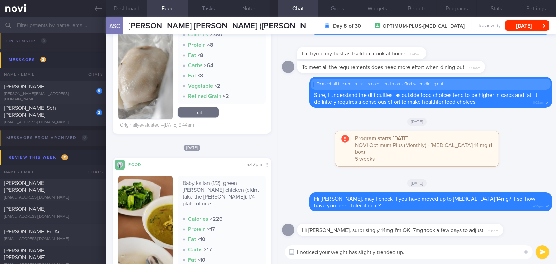
drag, startPoint x: 416, startPoint y: 254, endPoint x: 266, endPoint y: 252, distance: 149.7
click at [266, 252] on div "Dashboard Feed 27 Tasks Notes Chat Goals Widgets Reports Programs Stats Setting…" at bounding box center [331, 140] width 450 height 247
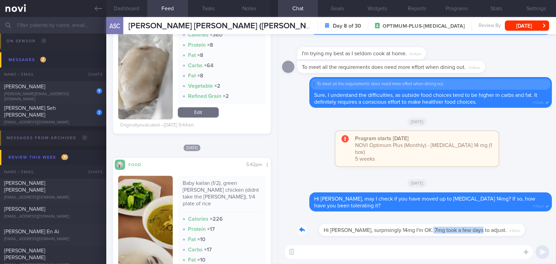
drag, startPoint x: 403, startPoint y: 224, endPoint x: 454, endPoint y: 223, distance: 50.8
click at [453, 225] on div "Hi Mee Li, surprisingly 14mg I'm OK. 7mg took a few days to adjust. 4:36pm" at bounding box center [410, 225] width 227 height 20
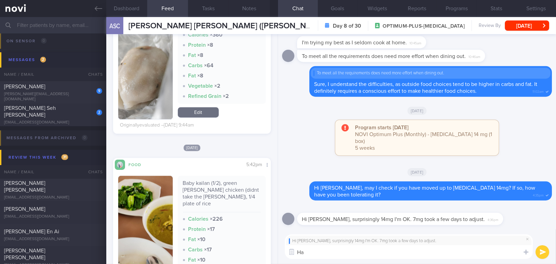
type textarea "H"
type textarea "D"
click at [300, 251] on textarea "Have you noticed any changes to your appetite?" at bounding box center [409, 252] width 248 height 14
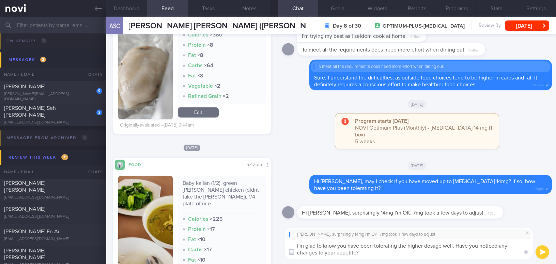
type textarea "I'm glad to know you have been tolerating the higher dosage well. Have you noti…"
click at [547, 251] on button "submit" at bounding box center [543, 252] width 14 height 14
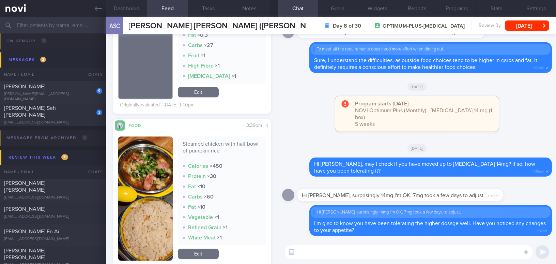
scroll to position [3379, 0]
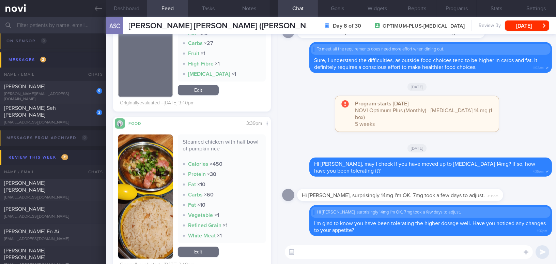
click at [154, 203] on button "button" at bounding box center [145, 196] width 55 height 124
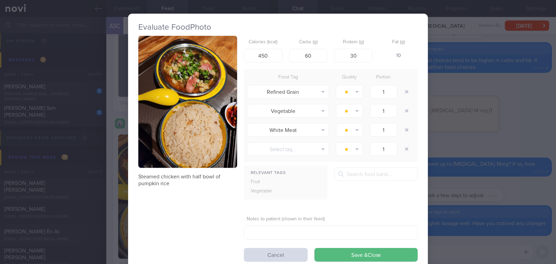
click at [167, 134] on button "button" at bounding box center [187, 102] width 99 height 132
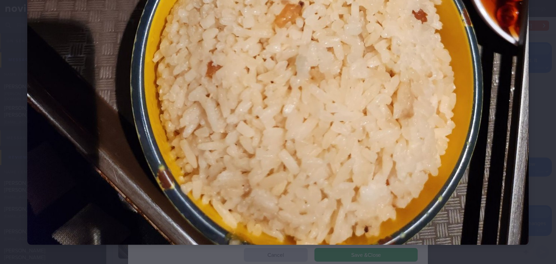
scroll to position [453, 0]
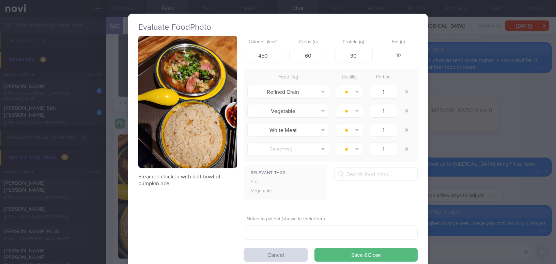
click at [465, 135] on div "Evaluate Food Photo Steamed chicken with half bowl of pumpkin rice Calories (kc…" at bounding box center [278, 132] width 556 height 264
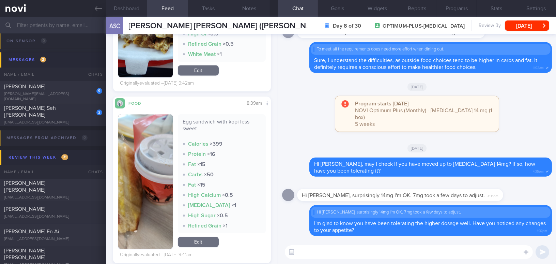
scroll to position [2914, 0]
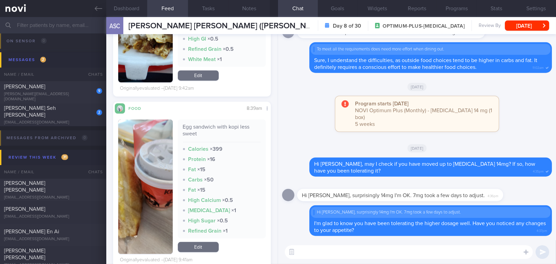
click at [128, 194] on button "button" at bounding box center [145, 186] width 55 height 134
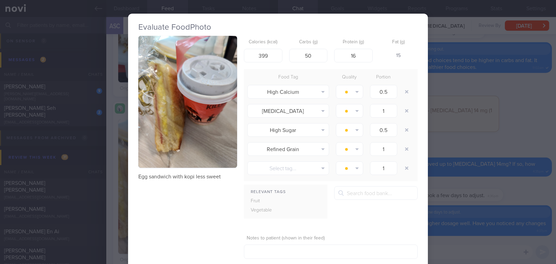
click at [164, 153] on button "button" at bounding box center [187, 102] width 99 height 132
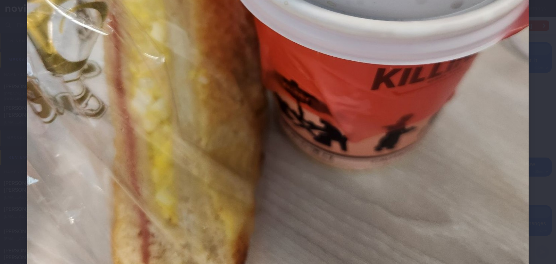
scroll to position [372, 0]
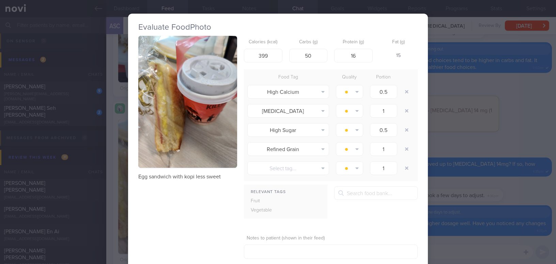
click at [468, 142] on div "Evaluate Food Photo Egg sandwich with kopi less sweet Calories (kcal) 399 Carbs…" at bounding box center [278, 132] width 556 height 264
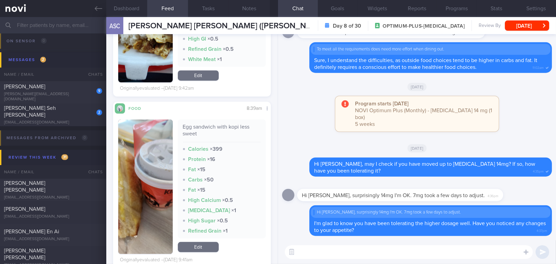
click at [142, 146] on img "button" at bounding box center [145, 186] width 55 height 134
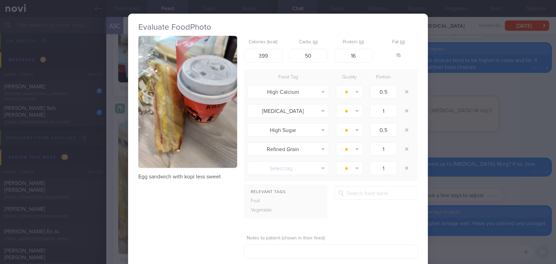
click at [476, 137] on div "Evaluate Food Photo Egg sandwich with kopi less sweet Calories (kcal) 399 Carbs…" at bounding box center [278, 132] width 556 height 264
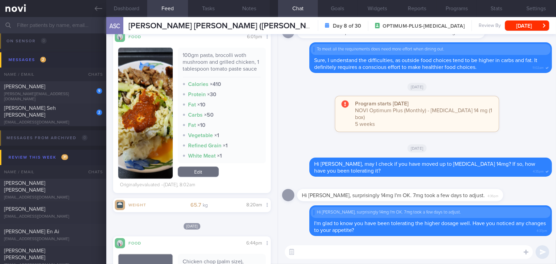
scroll to position [1767, 0]
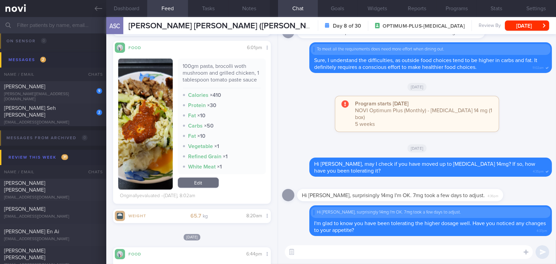
click at [151, 142] on button "button" at bounding box center [145, 124] width 55 height 131
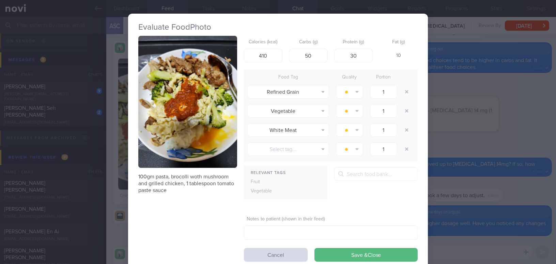
click at [171, 114] on button "button" at bounding box center [187, 102] width 99 height 132
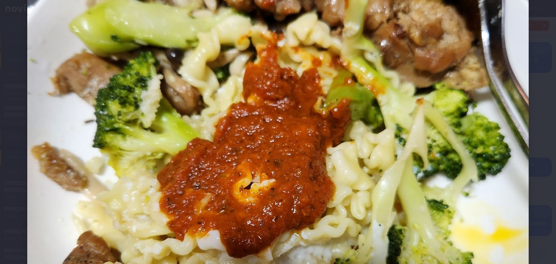
scroll to position [155, 0]
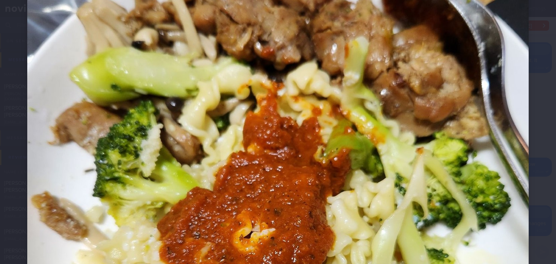
click at [452, 172] on img at bounding box center [278, 206] width 502 height 669
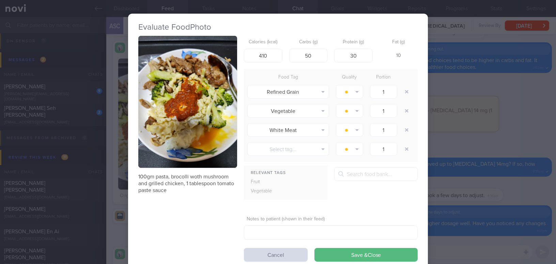
click at [492, 153] on div "Evaluate Food Photo 100gm pasta, brocolli woth mushroom and grilled chicken, 1 …" at bounding box center [278, 132] width 556 height 264
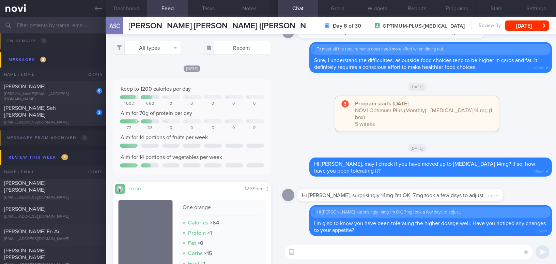
click at [328, 252] on textarea at bounding box center [409, 252] width 248 height 14
click at [252, 6] on button "Notes" at bounding box center [249, 8] width 41 height 17
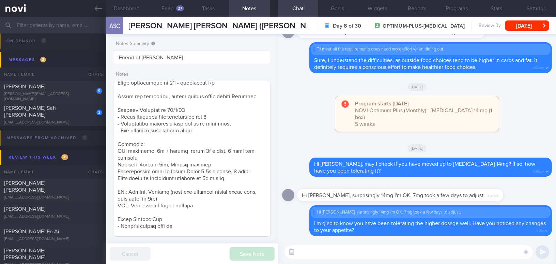
scroll to position [322, 0]
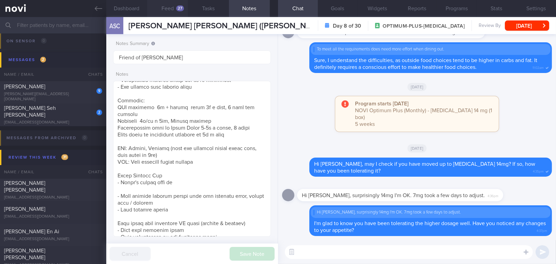
click at [168, 6] on button "Feed 27" at bounding box center [167, 8] width 41 height 17
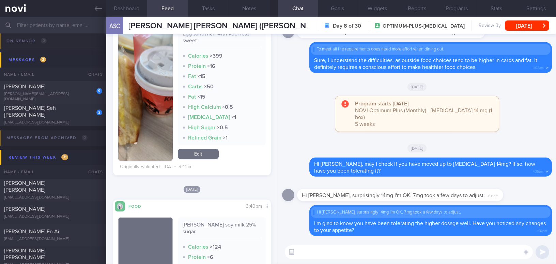
scroll to position [2945, 0]
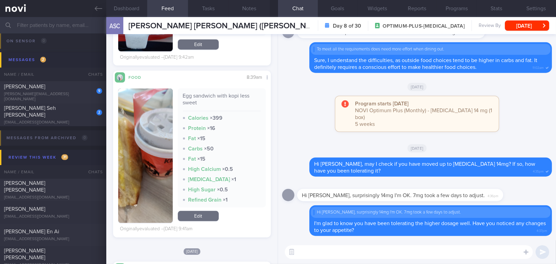
click at [160, 124] on img "button" at bounding box center [145, 155] width 55 height 134
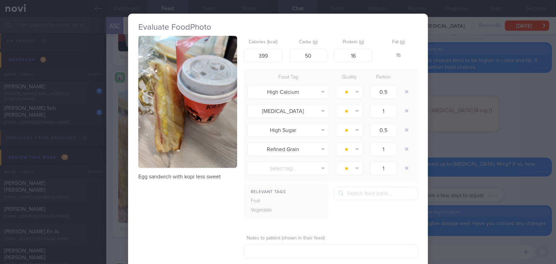
click at [164, 107] on button "button" at bounding box center [187, 102] width 99 height 132
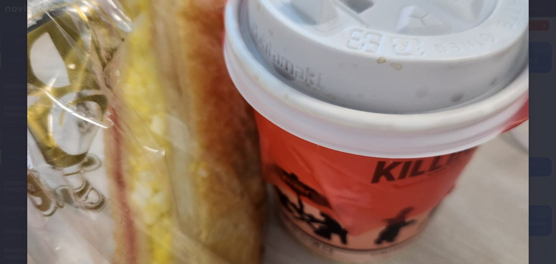
scroll to position [124, 0]
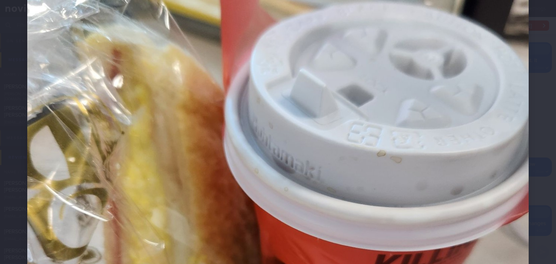
click at [234, 125] on img at bounding box center [278, 238] width 502 height 669
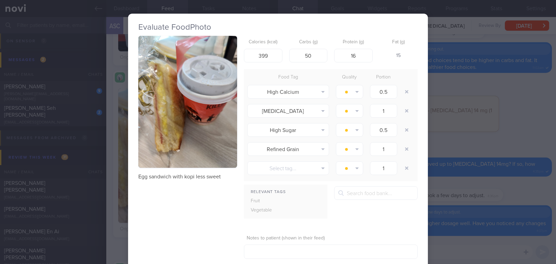
drag, startPoint x: 192, startPoint y: 135, endPoint x: 169, endPoint y: 76, distance: 62.8
click at [169, 76] on button "button" at bounding box center [187, 102] width 99 height 132
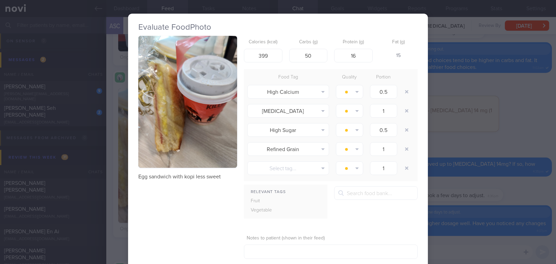
drag, startPoint x: 169, startPoint y: 76, endPoint x: 152, endPoint y: 126, distance: 52.7
click at [152, 126] on button "button" at bounding box center [187, 102] width 99 height 132
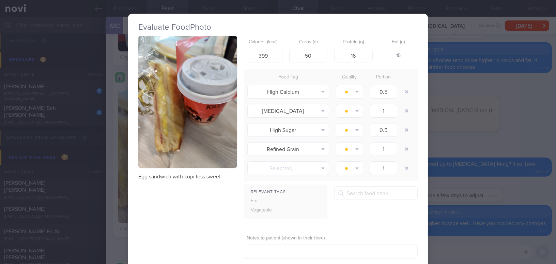
drag, startPoint x: 152, startPoint y: 125, endPoint x: 206, endPoint y: 232, distance: 119.9
click at [206, 232] on div "Egg sandwich with kopi less sweet Calories (kcal) 399 Carbs (g) 50 Protein (g) …" at bounding box center [278, 158] width 280 height 245
click at [204, 207] on div "Egg sandwich with kopi less sweet Calories (kcal) 399 Carbs (g) 50 Protein (g) …" at bounding box center [278, 158] width 280 height 245
drag, startPoint x: 181, startPoint y: 139, endPoint x: 531, endPoint y: 193, distance: 354.0
click at [531, 193] on div "Evaluate Food Photo Egg sandwich with kopi less sweet Calories (kcal) 399 Carbs…" at bounding box center [278, 132] width 556 height 264
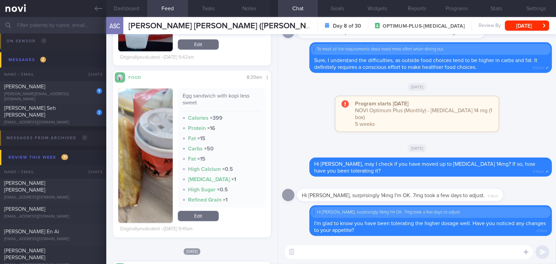
click at [159, 146] on button "button" at bounding box center [145, 155] width 55 height 134
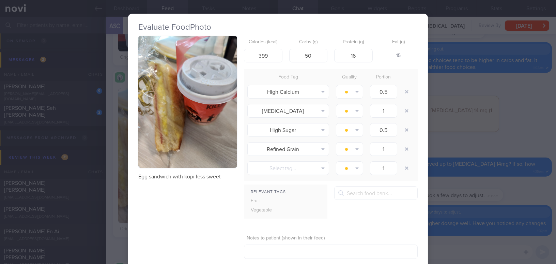
drag, startPoint x: 160, startPoint y: 119, endPoint x: 152, endPoint y: 103, distance: 18.2
drag, startPoint x: 152, startPoint y: 103, endPoint x: 153, endPoint y: 78, distance: 24.6
click at [153, 78] on button "button" at bounding box center [187, 102] width 99 height 132
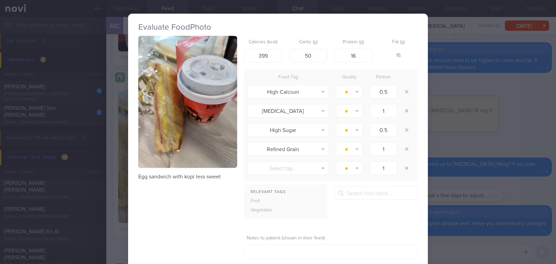
click at [435, 235] on div "Evaluate Food Photo Egg sandwich with kopi less sweet Calories (kcal) 399 Carbs…" at bounding box center [278, 132] width 556 height 264
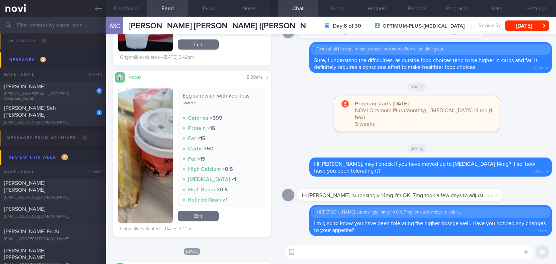
click at [419, 254] on textarea at bounding box center [409, 252] width 248 height 14
paste textarea "I noticed a slight upward trend in your weight. We might need to make some adju…"
type textarea "I noticed a slight upward trend in your weight. We might need to make some adju…"
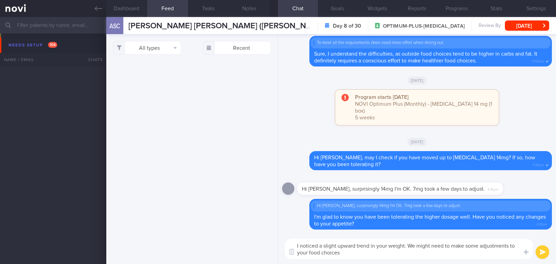
select select "9"
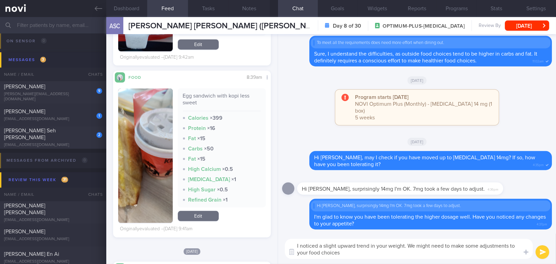
click at [480, 245] on textarea "I noticed a slight upward trend in your weight. We might need to make some adju…" at bounding box center [409, 249] width 248 height 20
type textarea "I noticed a slight upward trend in your weight. We might need to make some 'tig…"
drag, startPoint x: 428, startPoint y: 254, endPoint x: 312, endPoint y: 249, distance: 116.1
click at [288, 244] on textarea "I noticed a slight upward trend in your weight. We might need to make some 'tig…" at bounding box center [409, 249] width 248 height 20
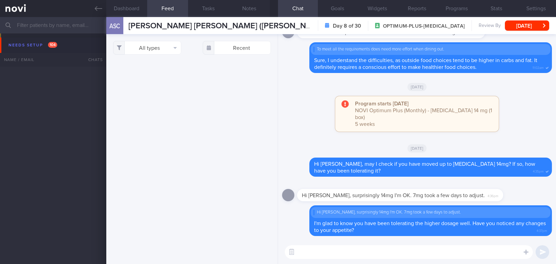
select select "9"
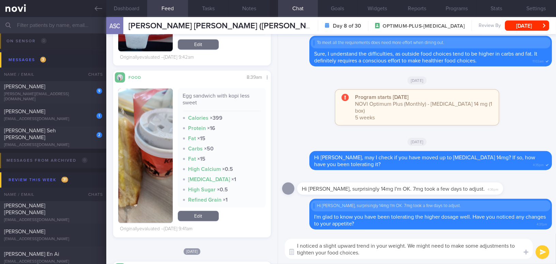
type textarea "I noticed a slight upward trend in your weight. We might need to make some adju…"
click at [542, 251] on button "submit" at bounding box center [543, 252] width 14 height 14
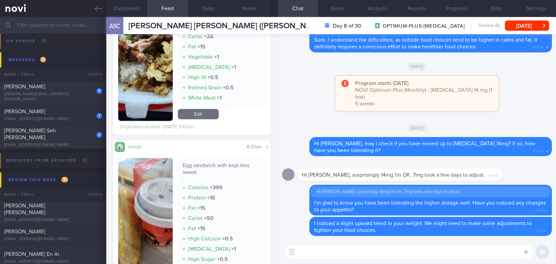
scroll to position [2999, 0]
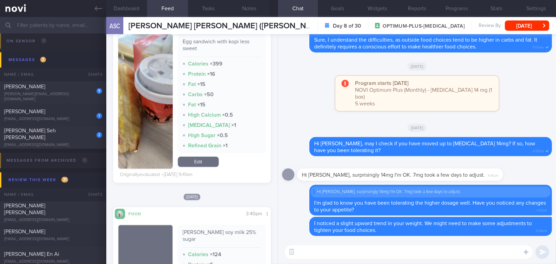
click at [139, 147] on img "button" at bounding box center [145, 101] width 55 height 134
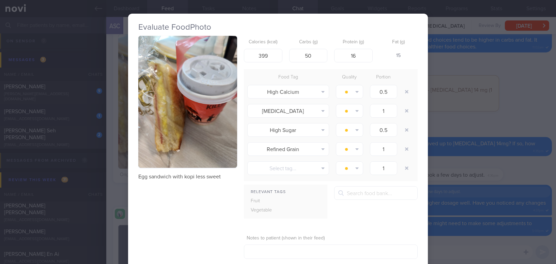
click at [458, 124] on div "Evaluate Food Photo Egg sandwich with kopi less sweet Calories (kcal) 399 Carbs…" at bounding box center [278, 132] width 556 height 264
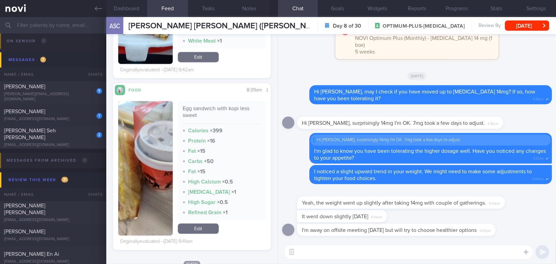
scroll to position [2906, 0]
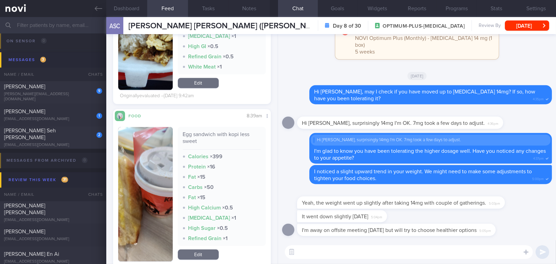
click at [399, 245] on textarea at bounding box center [409, 252] width 248 height 14
type textarea "O"
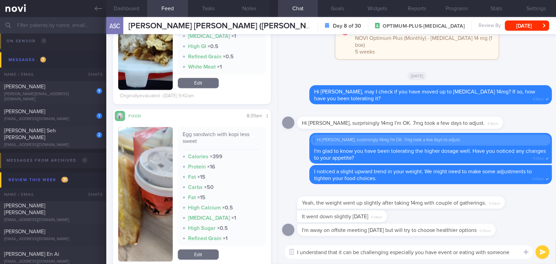
scroll to position [0, 0]
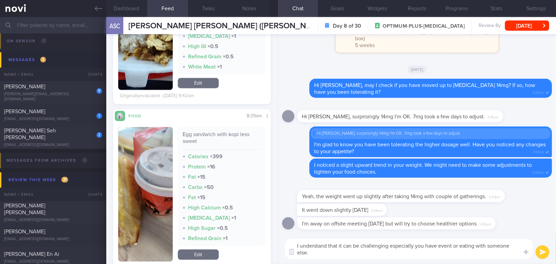
drag, startPoint x: 324, startPoint y: 255, endPoint x: 295, endPoint y: 245, distance: 30.6
click at [295, 245] on textarea "I understand that it can be challenging especially you have event or eating wit…" at bounding box center [409, 249] width 248 height 20
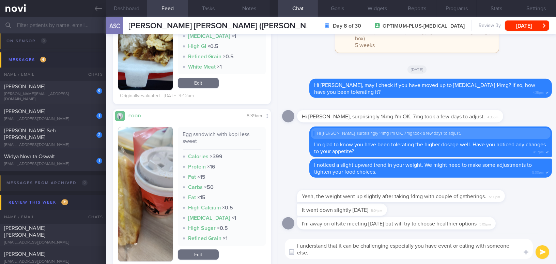
click at [319, 252] on textarea "I understand that it can be challenging especially you have event or eating wit…" at bounding box center [409, 249] width 248 height 20
drag, startPoint x: 318, startPoint y: 254, endPoint x: 274, endPoint y: 238, distance: 47.5
click at [274, 238] on div "Dashboard Feed 27 Tasks Notes Chat Goals Widgets Reports Programs Stats Setting…" at bounding box center [331, 140] width 450 height 247
paste textarea ", especially when you have events or are eating with others. Perhaps when you’r…"
click at [365, 254] on textarea "I understand that it can be challenging, especially when you have events or are…" at bounding box center [409, 249] width 248 height 20
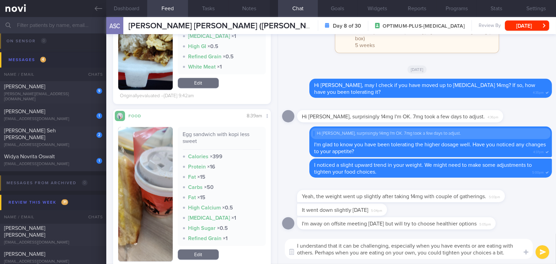
type textarea "I understand that it can be challenging, especially when you have events or are…"
click at [542, 253] on button "submit" at bounding box center [543, 252] width 14 height 14
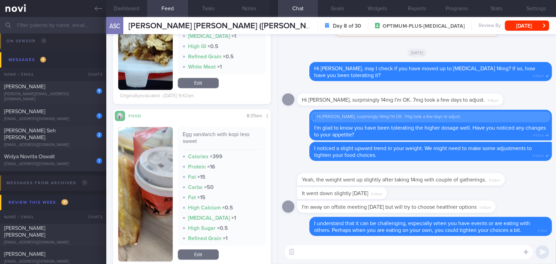
click at [148, 203] on button "button" at bounding box center [145, 194] width 55 height 134
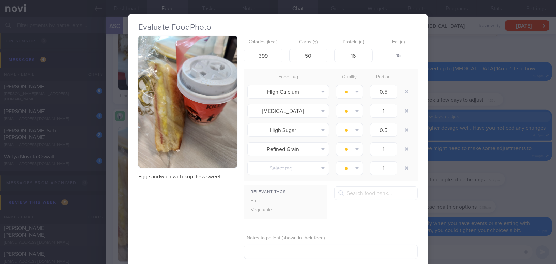
click at [515, 199] on div "Evaluate Food Photo Egg sandwich with kopi less sweet Calories (kcal) 399 Carbs…" at bounding box center [278, 132] width 556 height 264
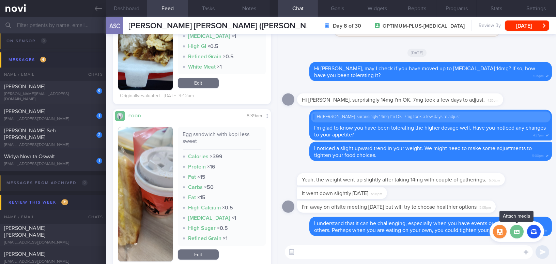
click at [519, 236] on label at bounding box center [517, 232] width 14 height 14
click at [0, 0] on input "file" at bounding box center [0, 0] width 0 height 0
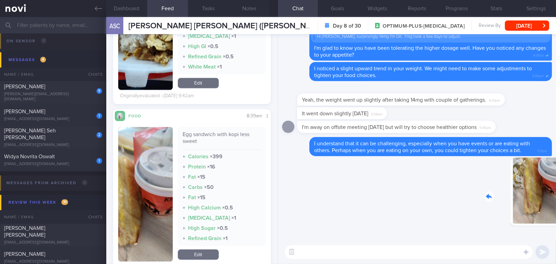
drag, startPoint x: 495, startPoint y: 190, endPoint x: 546, endPoint y: 198, distance: 51.1
click at [546, 198] on div "Delete 5:12pm" at bounding box center [504, 197] width 95 height 79
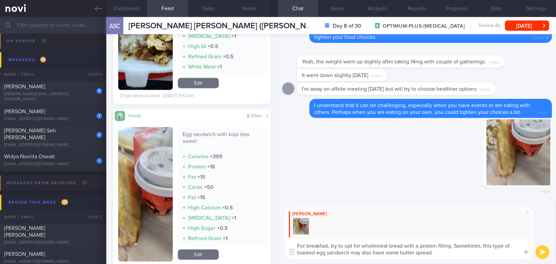
click at [145, 204] on button "button" at bounding box center [145, 194] width 55 height 134
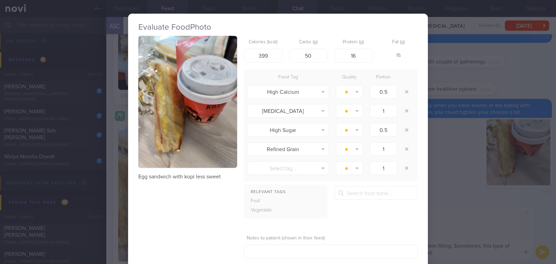
click at [159, 128] on button "button" at bounding box center [187, 102] width 99 height 132
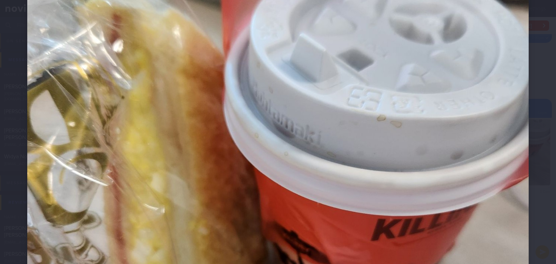
scroll to position [186, 0]
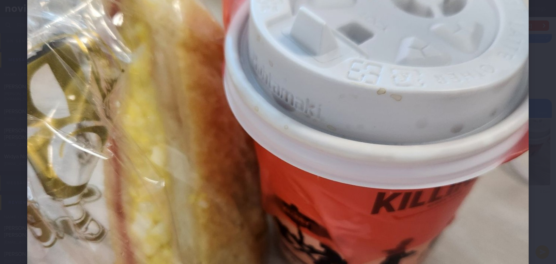
click at [305, 172] on img at bounding box center [278, 175] width 502 height 669
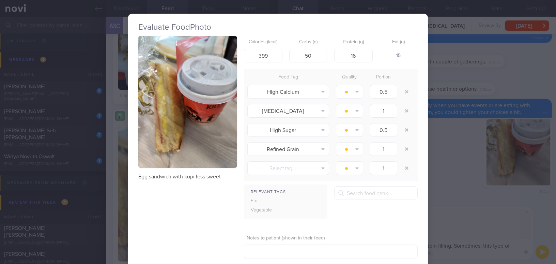
click at [442, 254] on div "Evaluate Food Photo Egg sandwich with kopi less sweet Calories (kcal) 399 Carbs…" at bounding box center [278, 132] width 556 height 264
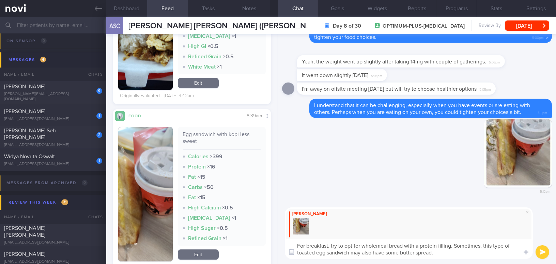
click at [455, 251] on textarea "For breakfast, try to opt for wholemeal bread with a protein filling. Sometimes…" at bounding box center [409, 249] width 248 height 20
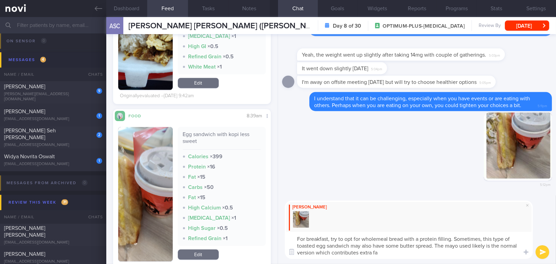
type textarea "For breakfast, try to opt for wholemeal bread with a protein filling. Sometimes…"
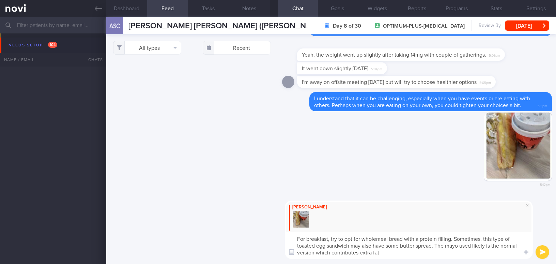
select select "9"
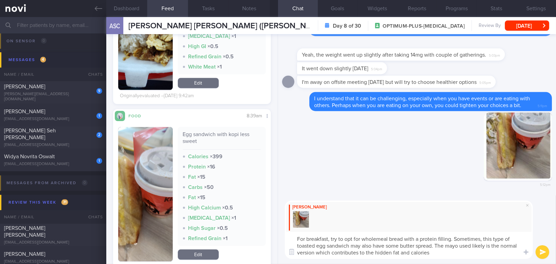
type textarea "For breakfast, try to opt for wholemeal bread with a protein filling. Sometimes…"
drag, startPoint x: 437, startPoint y: 251, endPoint x: 269, endPoint y: 226, distance: 169.8
click at [266, 226] on div "Dashboard Feed 27 Tasks Notes Chat Goals Widgets Reports Programs Stats Setting…" at bounding box center [331, 140] width 450 height 247
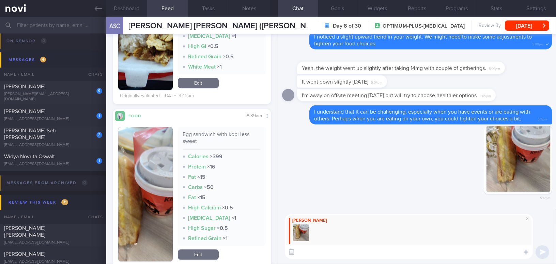
click at [328, 251] on textarea at bounding box center [409, 252] width 248 height 14
paste textarea "For breakfast, try to opt for wholemeal bread with a protein filling. Sometimes…"
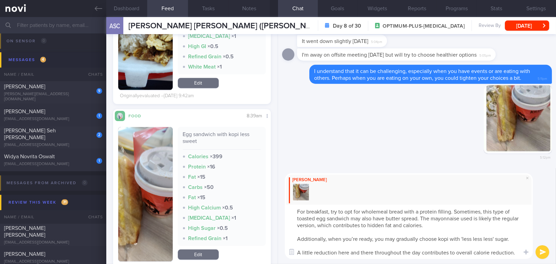
scroll to position [0, 0]
click at [357, 238] on textarea "For breakfast, try to opt for wholemeal bread with a protein filling. Sometimes…" at bounding box center [409, 232] width 248 height 54
click at [515, 240] on textarea "For breakfast, try to opt for wholemeal bread with a protein filling. Sometimes…" at bounding box center [409, 232] width 248 height 54
type textarea "For breakfast, try to opt for wholemeal bread with a protein filling. Sometimes…"
click at [545, 252] on icon "submit" at bounding box center [543, 252] width 6 height 6
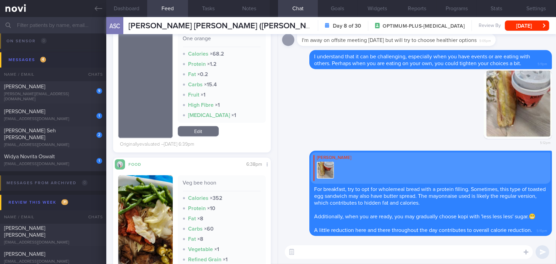
scroll to position [1511, 0]
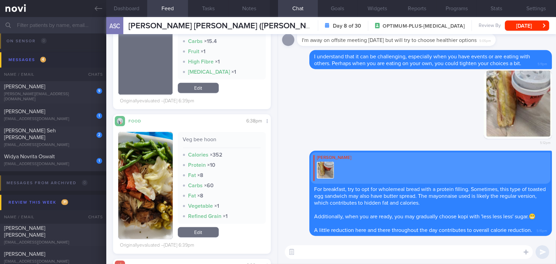
click at [131, 186] on button "button" at bounding box center [145, 185] width 55 height 107
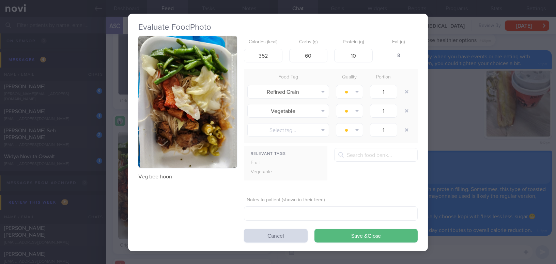
click at [457, 118] on div "Evaluate Food Photo Veg bee hoon Calories (kcal) 352 Carbs (g) 60 Protein (g) 1…" at bounding box center [278, 132] width 556 height 264
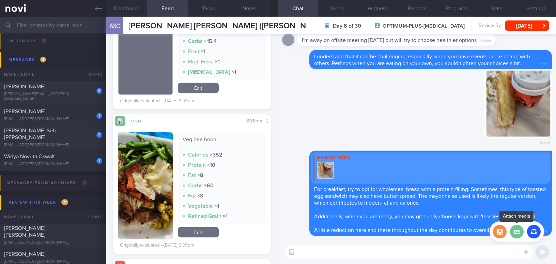
click at [517, 230] on label at bounding box center [517, 232] width 14 height 14
click at [0, 0] on input "file" at bounding box center [0, 0] width 0 height 0
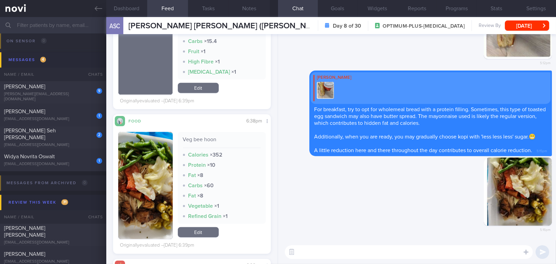
drag, startPoint x: 514, startPoint y: 184, endPoint x: 551, endPoint y: 190, distance: 36.8
click at [551, 190] on div "Delete 5:16pm Delete Mee Li For breakfast, try to opt for wholemeal bread with …" at bounding box center [417, 137] width 278 height 206
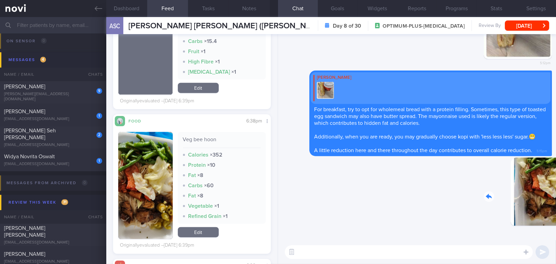
drag, startPoint x: 505, startPoint y: 195, endPoint x: 558, endPoint y: 199, distance: 53.7
click at [556, 199] on html "You are offline! Some functionality will be unavailable Patients New Users Coac…" at bounding box center [278, 132] width 556 height 264
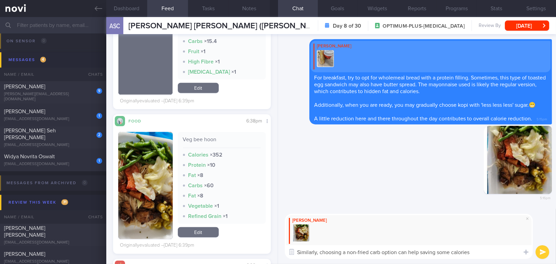
drag, startPoint x: 485, startPoint y: 253, endPoint x: 252, endPoint y: 237, distance: 233.8
click at [252, 237] on div "Dashboard Feed 27 Tasks Notes Chat Goals Widgets Reports Programs Stats Setting…" at bounding box center [331, 140] width 450 height 247
click at [393, 252] on textarea "Similarly, choosing a non-fried carb option can help saving some calories" at bounding box center [409, 252] width 248 height 14
drag, startPoint x: 487, startPoint y: 251, endPoint x: 203, endPoint y: 251, distance: 284.0
click at [203, 251] on div "Dashboard Feed 27 Tasks Notes Chat Goals Widgets Reports Programs Stats Setting…" at bounding box center [331, 140] width 450 height 247
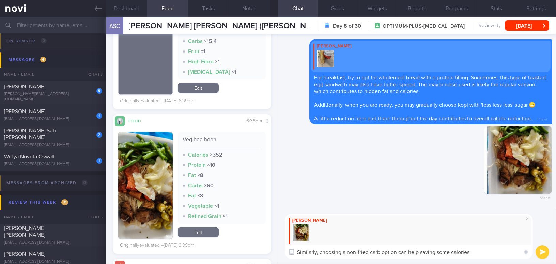
paste textarea "ohydrate option can help save some calories."
type textarea "Similarly, choosing a non-fried carbohydrate option can help save some calories."
click at [541, 251] on icon "submit" at bounding box center [543, 252] width 6 height 6
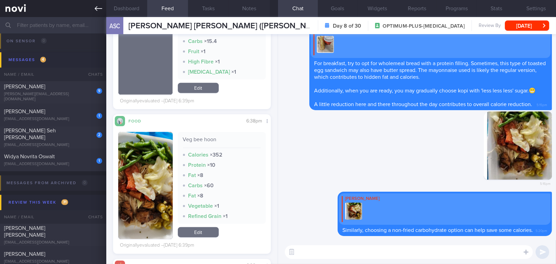
click at [98, 13] on link at bounding box center [53, 8] width 106 height 17
click at [517, 26] on button "[DATE]" at bounding box center [527, 25] width 44 height 10
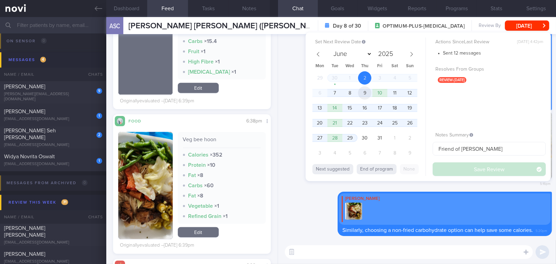
click at [372, 93] on span "9" at bounding box center [364, 92] width 13 height 13
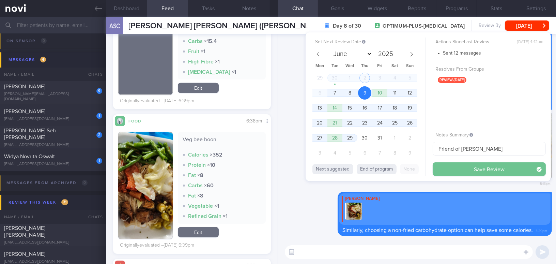
click at [442, 169] on button "Save Review" at bounding box center [489, 169] width 113 height 14
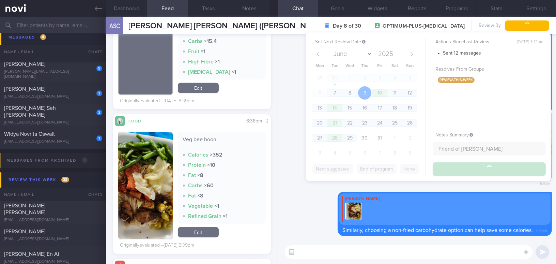
scroll to position [3334, 0]
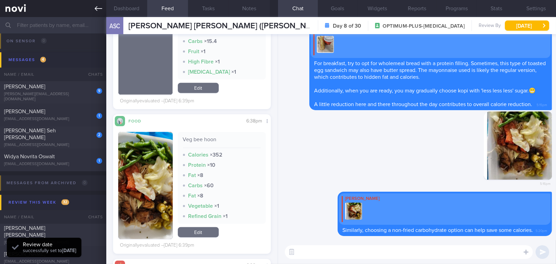
click at [102, 9] on icon at bounding box center [99, 8] width 8 height 5
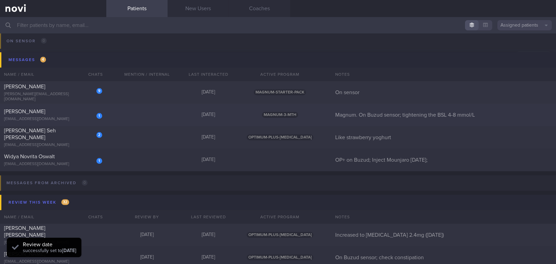
click at [60, 120] on div "[EMAIL_ADDRESS][DOMAIN_NAME]" at bounding box center [53, 119] width 98 height 5
select select "9"
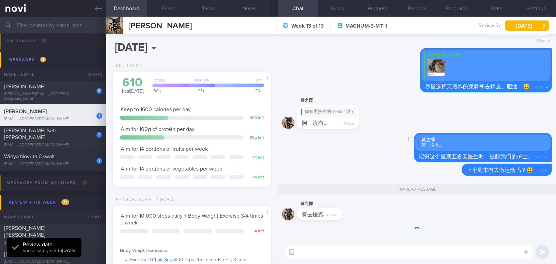
scroll to position [72, 144]
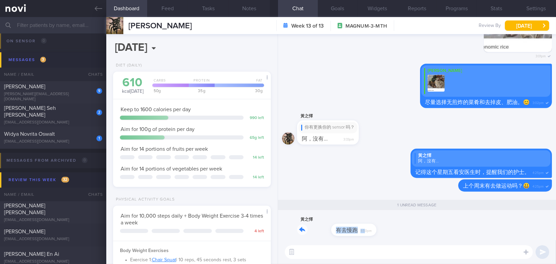
drag, startPoint x: 331, startPoint y: 224, endPoint x: 420, endPoint y: 220, distance: 88.8
click at [420, 220] on div "黃之懌 有去慢跑 4:50pm" at bounding box center [417, 227] width 270 height 25
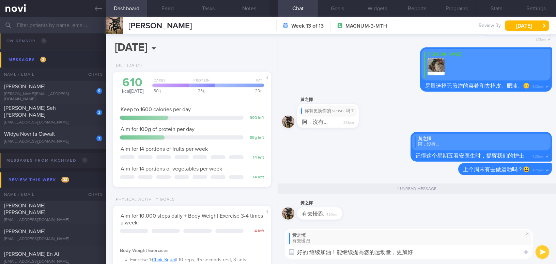
type textarea "好的 继续加油！能继续提高您的运动量，更加好！"
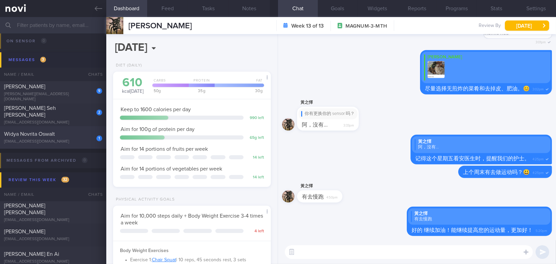
click at [78, 139] on div "[EMAIL_ADDRESS][DOMAIN_NAME]" at bounding box center [53, 141] width 98 height 5
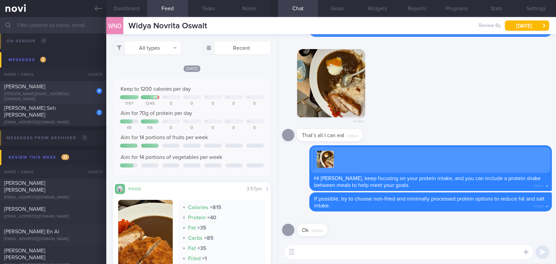
click at [66, 89] on div "[PERSON_NAME]" at bounding box center [52, 86] width 96 height 7
type input "On sensor"
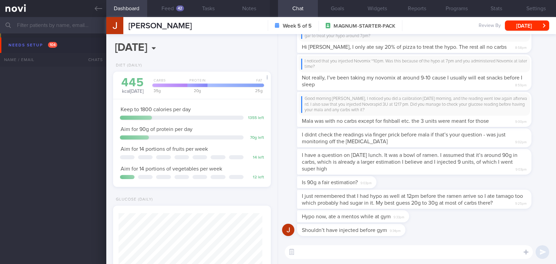
select select "9"
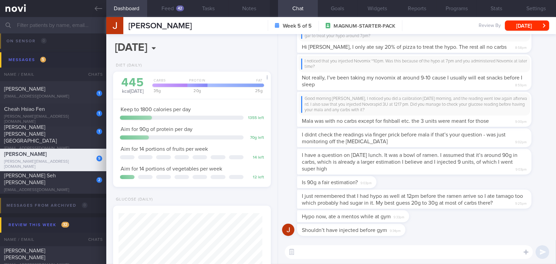
scroll to position [124, 0]
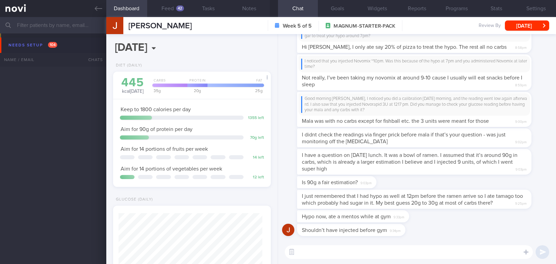
select select "9"
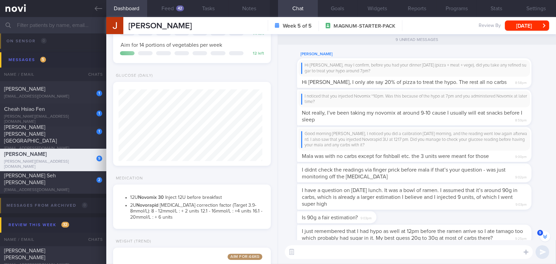
scroll to position [-62, 0]
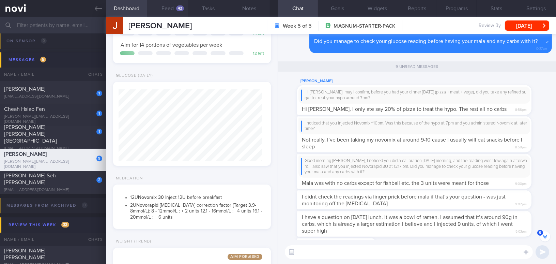
click at [167, 8] on button "Feed 42" at bounding box center [167, 8] width 41 height 17
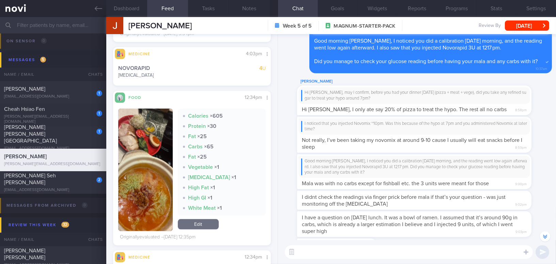
scroll to position [3245, 0]
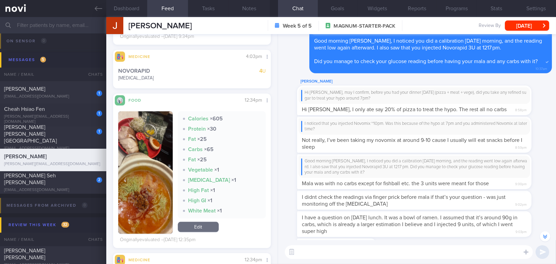
click at [150, 155] on button "button" at bounding box center [145, 172] width 55 height 122
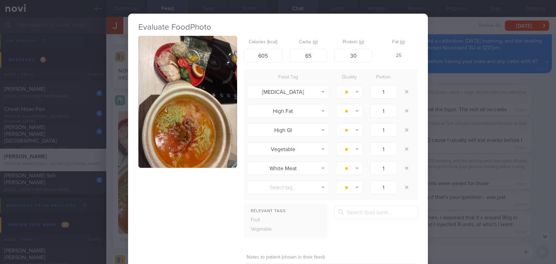
click at [164, 107] on button "button" at bounding box center [187, 102] width 99 height 132
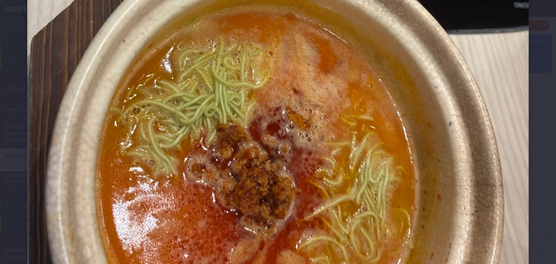
scroll to position [341, 0]
click at [455, 162] on img at bounding box center [278, 21] width 502 height 669
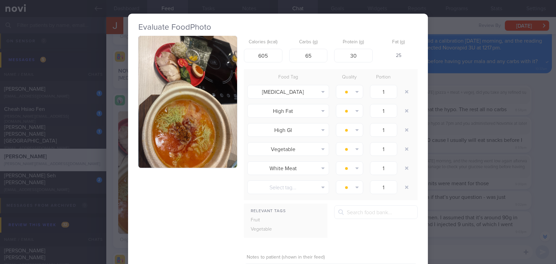
click at [220, 150] on button "button" at bounding box center [187, 102] width 99 height 132
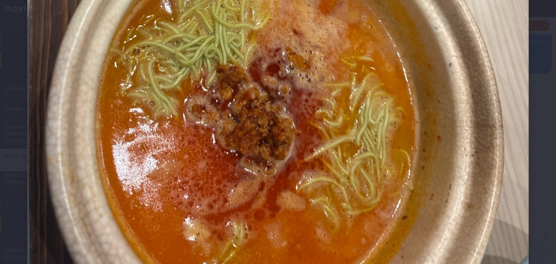
scroll to position [403, 0]
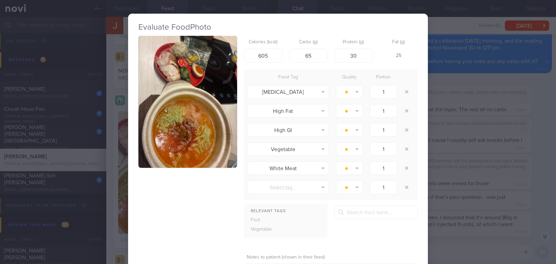
click at [489, 88] on div "Evaluate Food Photo Calories (kcal) 605 Carbs (g) 65 Protein (g) 30 Fat (g) 25 …" at bounding box center [278, 132] width 556 height 264
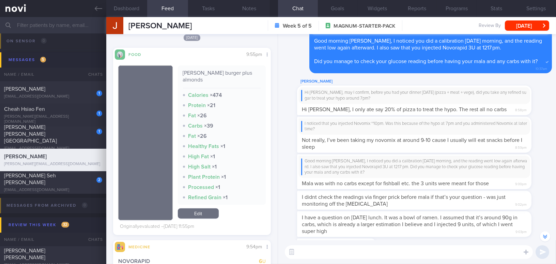
scroll to position [1344, 0]
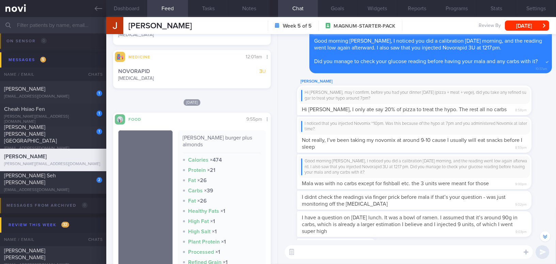
drag, startPoint x: 395, startPoint y: 96, endPoint x: 495, endPoint y: 100, distance: 99.6
click at [495, 100] on div "Hi [PERSON_NAME], may I confirm, before you had your dinner [DATE] (pizza + mea…" at bounding box center [414, 95] width 226 height 11
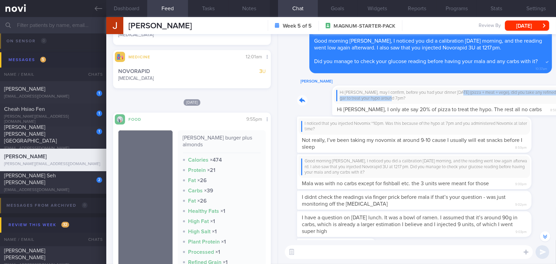
drag, startPoint x: 424, startPoint y: 91, endPoint x: 518, endPoint y: 102, distance: 94.4
click at [518, 102] on div "Jake Chia Hi Jake, may I confirm, before you had your dinner yesterday (pizza +…" at bounding box center [424, 96] width 255 height 38
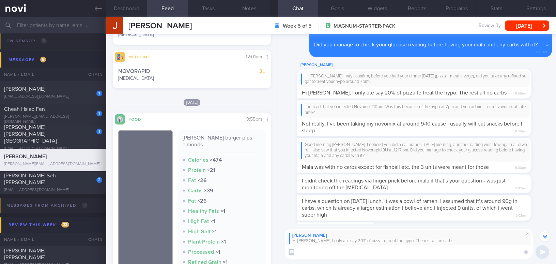
scroll to position [-78, 0]
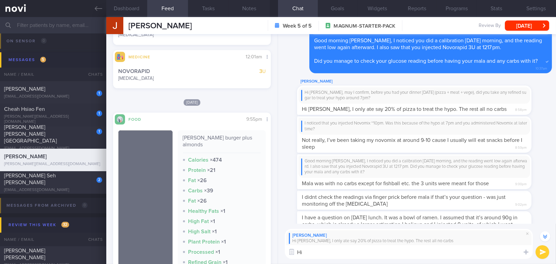
type textarea "H"
click at [546, 190] on div "Good morning Jake, I noticed you did a calibration yesterday morning, and the r…" at bounding box center [417, 172] width 270 height 36
click at [530, 232] on span at bounding box center [528, 233] width 8 height 8
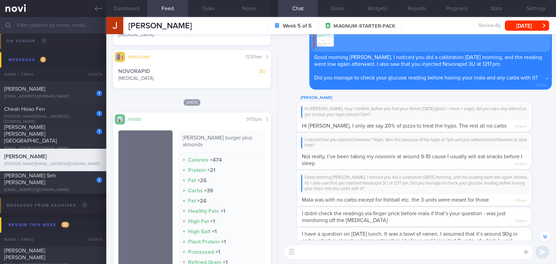
scroll to position [-62, 0]
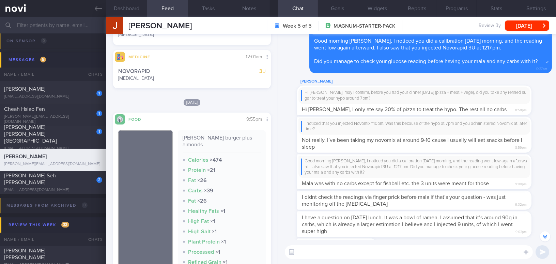
click at [425, 252] on textarea at bounding box center [409, 252] width 248 height 14
type textarea "Hi [PERSON_NAME], apologies for my delayed response!"
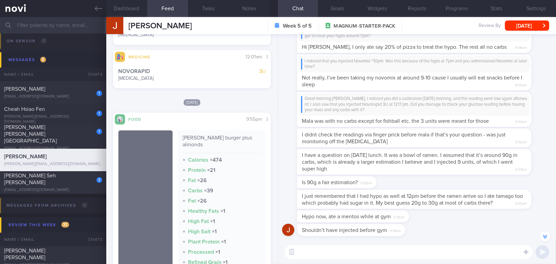
scroll to position [-62, 0]
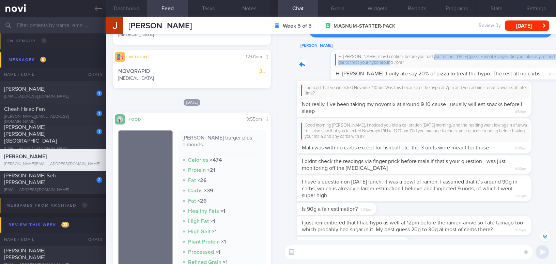
drag, startPoint x: 397, startPoint y: 58, endPoint x: 485, endPoint y: 65, distance: 87.9
click at [485, 65] on div "Jake Chia Hi Jake, may I confirm, before you had your dinner yesterday (pizza +…" at bounding box center [424, 61] width 255 height 38
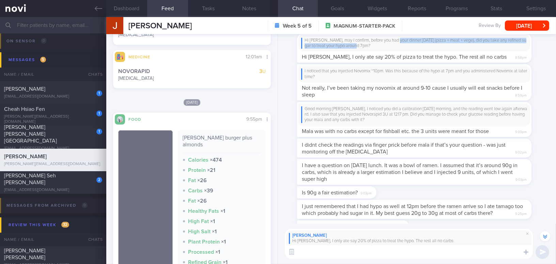
scroll to position [-78, 0]
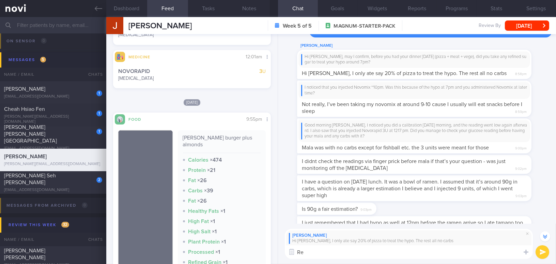
type textarea "R"
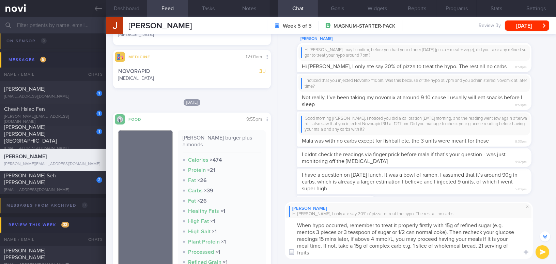
scroll to position [-105, 0]
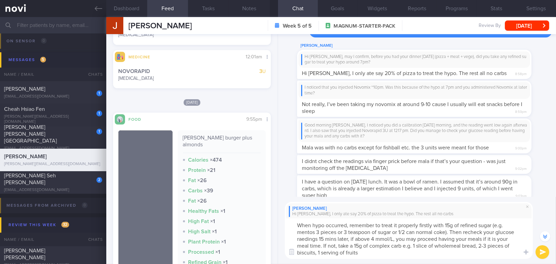
drag, startPoint x: 348, startPoint y: 248, endPoint x: 287, endPoint y: 219, distance: 66.8
click at [287, 219] on textarea "When hypo occurred, remember to treat it properly firstly with 15g of refined s…" at bounding box center [409, 238] width 248 height 41
click at [327, 239] on textarea "When hypo occurred, remember to treat it properly firstly with 15g of refined s…" at bounding box center [409, 238] width 248 height 41
drag, startPoint x: 294, startPoint y: 225, endPoint x: 381, endPoint y: 251, distance: 90.6
click at [381, 251] on textarea "When hypo occurred, remember to treat it properly firstly with 15g of refined s…" at bounding box center [409, 238] width 248 height 41
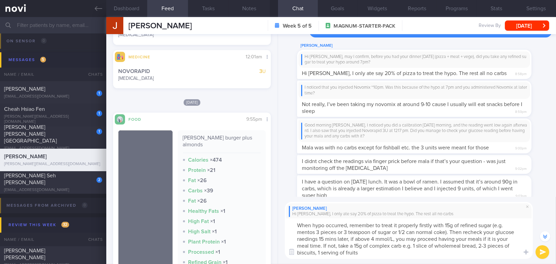
paste textarea "a hypo occurs, remember to treat it promptly with 15 g of refined sugar (e.g., …"
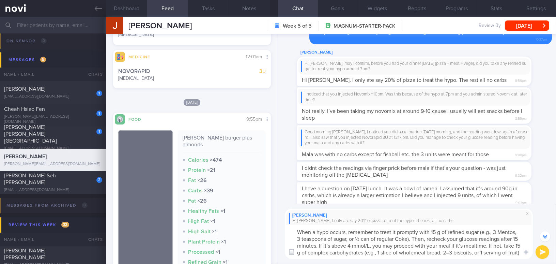
scroll to position [-98, 0]
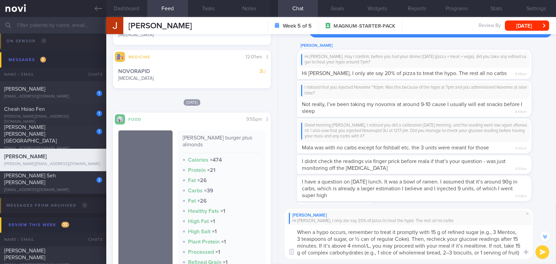
click at [438, 232] on textarea "When a hypo occurs, remember to treat it promptly with 15 g of refined sugar (e…" at bounding box center [409, 242] width 248 height 34
click at [492, 230] on textarea "When a hypo occurs, remember to treat it promptly with 15g of refined sugar (e.…" at bounding box center [409, 242] width 248 height 34
click at [344, 240] on textarea "When a hypo occurs, remember to treat it promptly with 15g of refined sugar (e.…" at bounding box center [409, 242] width 248 height 34
click at [315, 245] on textarea "When a hypo occurs, remember to treat it promptly with 15g of refined sugar (e.…" at bounding box center [409, 242] width 248 height 34
click at [319, 245] on textarea "When a hypo occurs, remember to treat it promptly with 15g of refined sugar (e.…" at bounding box center [409, 242] width 248 height 34
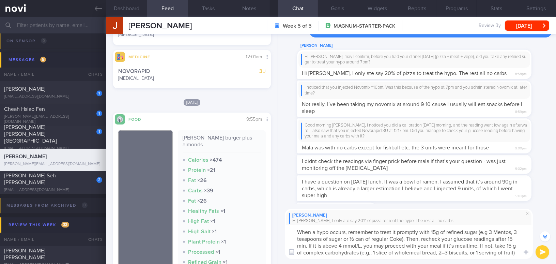
click at [453, 245] on textarea "When a hypo occurs, remember to treat it promptly with 15g of refined sugar (e.…" at bounding box center [409, 242] width 248 height 34
click at [513, 244] on textarea "When a hypo occurs, remember to treat it promptly with 15g of refined sugar (e.…" at bounding box center [409, 242] width 248 height 34
click at [373, 253] on textarea "When a hypo occurs, remember to treat it promptly with 15g of refined sugar (e.…" at bounding box center [409, 242] width 248 height 34
click at [443, 253] on textarea "When a hypo occurs, remember to treat it promptly with 15g of refined sugar (e.…" at bounding box center [409, 242] width 248 height 34
click at [465, 255] on textarea "When a hypo occurs, remember to treat it promptly with 15g of refined sugar (e.…" at bounding box center [409, 242] width 248 height 34
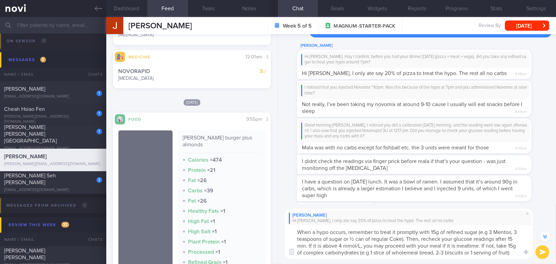
type textarea "When a hypo occurs, remember to treat it promptly with 15g of refined sugar (e.…"
click at [545, 251] on button "submit" at bounding box center [543, 252] width 14 height 14
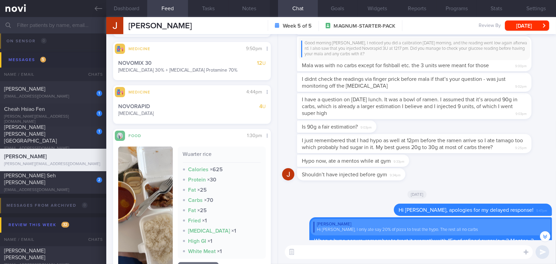
scroll to position [1685, 0]
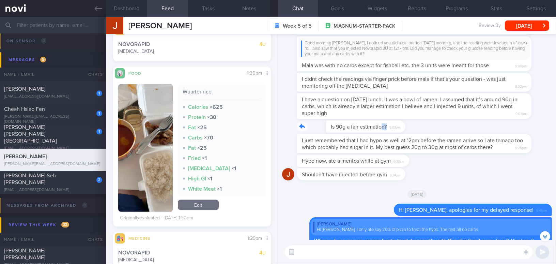
drag, startPoint x: 352, startPoint y: 122, endPoint x: 416, endPoint y: 122, distance: 63.8
click at [416, 122] on div "Is 90g a fair estimation? 9:03pm" at bounding box center [417, 127] width 270 height 14
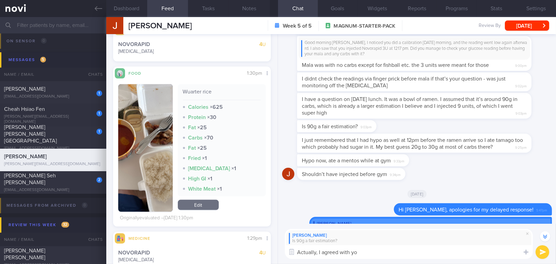
type textarea "Actually, I agreed with you"
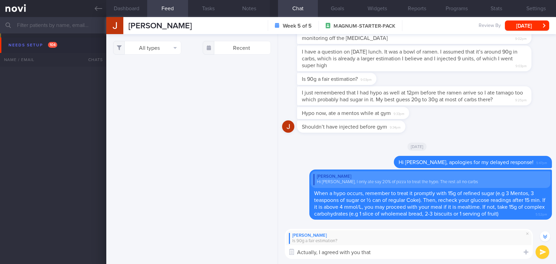
select select "9"
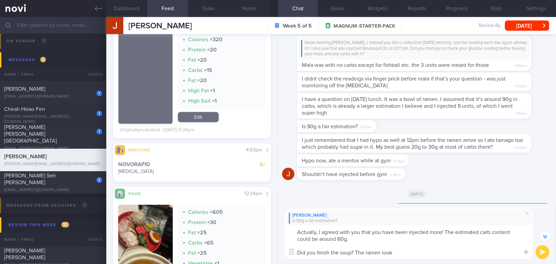
scroll to position [3235, 0]
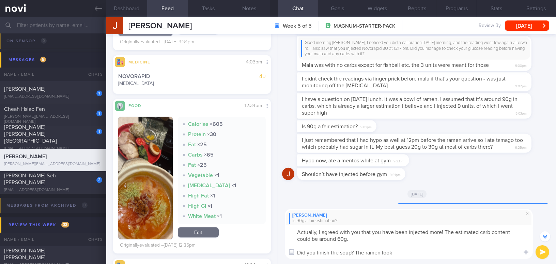
type textarea "Actually, I agreed with you that you have been injected more! The estimated car…"
click at [137, 183] on button "button" at bounding box center [145, 178] width 55 height 122
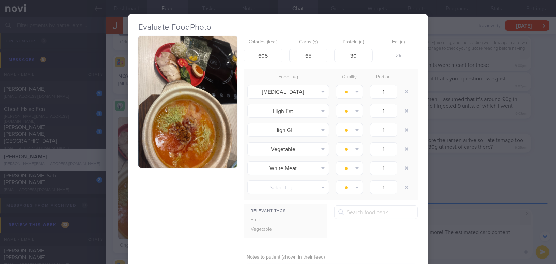
drag, startPoint x: 170, startPoint y: 131, endPoint x: 187, endPoint y: 169, distance: 40.8
click at [187, 169] on div at bounding box center [187, 104] width 99 height 137
click at [463, 120] on div "Evaluate Food Photo Calories (kcal) 605 Carbs (g) 65 Protein (g) 30 Fat (g) 25 …" at bounding box center [278, 132] width 556 height 264
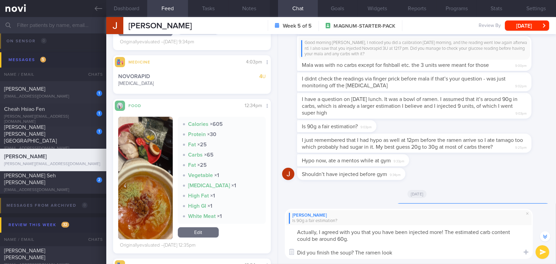
drag, startPoint x: 402, startPoint y: 252, endPoint x: 282, endPoint y: 233, distance: 121.6
click at [282, 233] on div "Jake Chia Is 90g a fair estimation? Actually, I agreed with you that you have b…" at bounding box center [417, 234] width 278 height 61
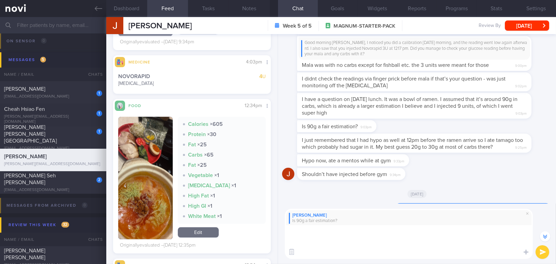
scroll to position [-47, 0]
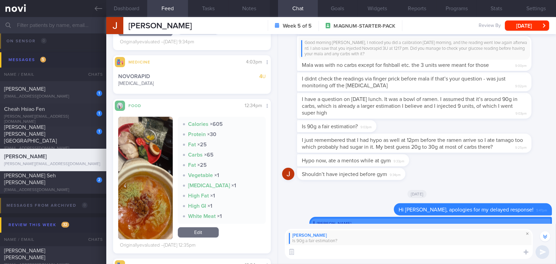
click at [528, 233] on span at bounding box center [528, 233] width 8 height 8
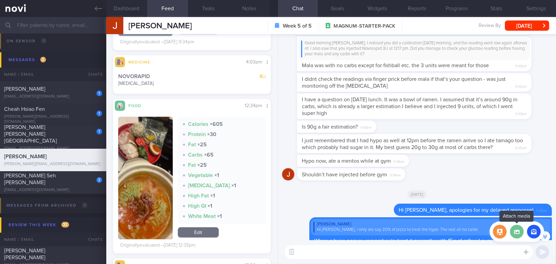
click at [522, 233] on label at bounding box center [517, 232] width 14 height 14
click at [0, 0] on input "file" at bounding box center [0, 0] width 0 height 0
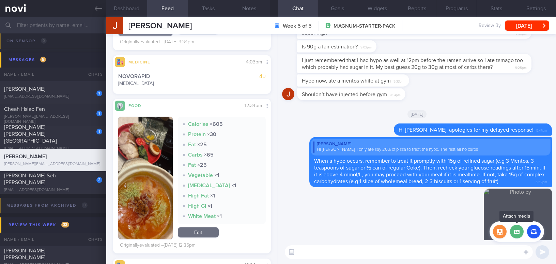
scroll to position [0, 0]
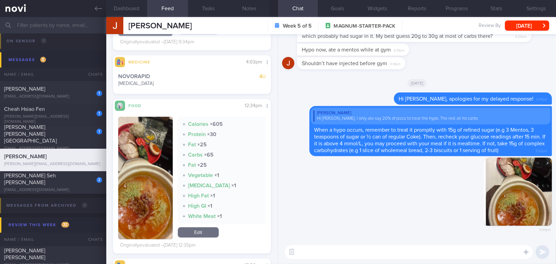
drag, startPoint x: 502, startPoint y: 193, endPoint x: 548, endPoint y: 200, distance: 46.7
click at [548, 200] on div "Delete 5:54pm Delete Jake Chia Hi Mee Li, I only ate say 20% of pizza to treat …" at bounding box center [417, 137] width 278 height 206
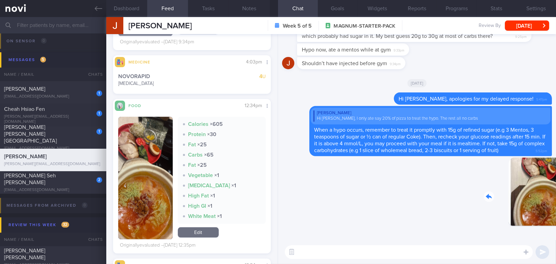
drag, startPoint x: 505, startPoint y: 193, endPoint x: 549, endPoint y: 199, distance: 44.0
click at [549, 199] on div "Delete 5:54pm Delete Jake Chia Hi Mee Li, I only ate say 20% of pizza to treat …" at bounding box center [417, 137] width 278 height 206
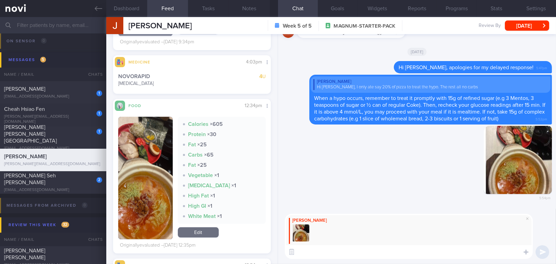
click at [328, 253] on textarea at bounding box center [409, 252] width 248 height 14
paste textarea "To answer your question about estimating the carbs in the ramen, I agree that y…"
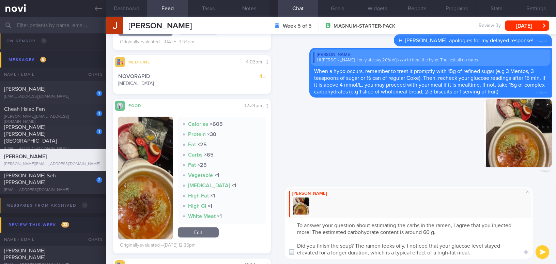
drag, startPoint x: 348, startPoint y: 232, endPoint x: 379, endPoint y: 232, distance: 31.4
click at [379, 232] on textarea "To answer your question about estimating the carbs in the ramen, I agree that y…" at bounding box center [409, 238] width 248 height 41
click at [411, 233] on textarea "To answer your question about estimating the carbs in the ramen, I agree that y…" at bounding box center [409, 238] width 248 height 41
type textarea "To answer your question about estimating the carbs in the ramen, I agree that y…"
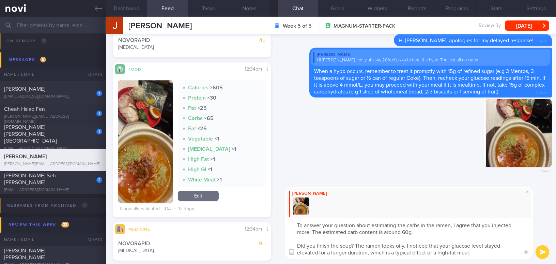
scroll to position [3297, 0]
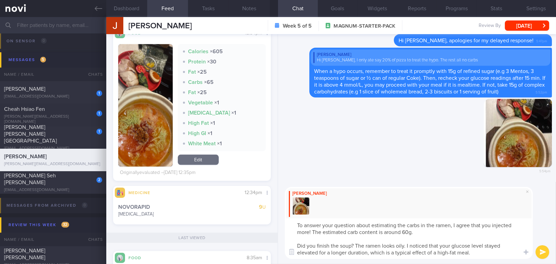
click at [539, 250] on button "submit" at bounding box center [543, 252] width 14 height 14
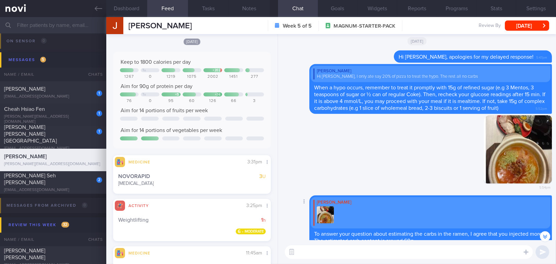
scroll to position [0, 0]
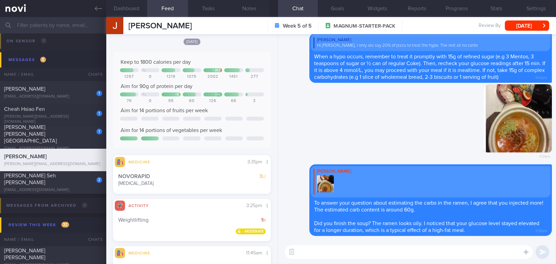
click at [333, 253] on textarea at bounding box center [409, 252] width 248 height 14
type textarea "An"
